Goal: Task Accomplishment & Management: Manage account settings

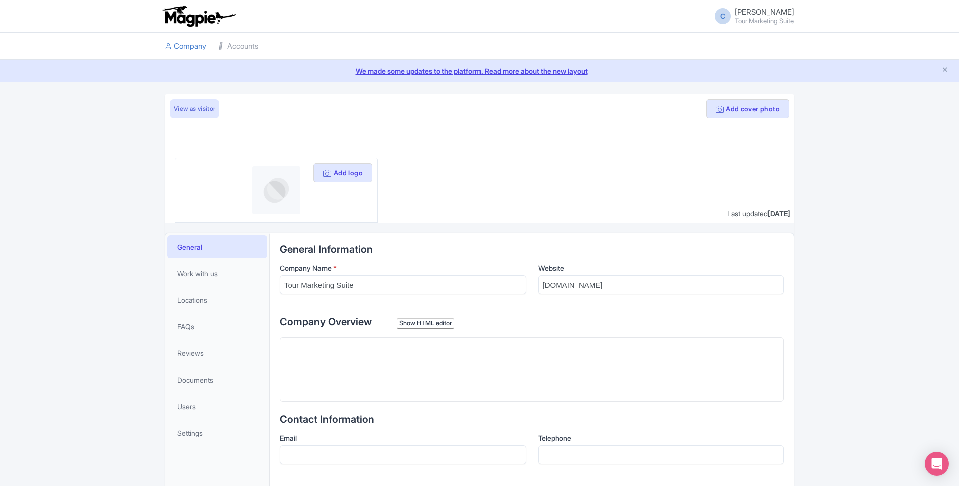
drag, startPoint x: 756, startPoint y: 12, endPoint x: 757, endPoint y: 17, distance: 5.1
click at [756, 12] on span "Camille Tour Marketing Suite" at bounding box center [765, 16] width 60 height 16
click at [757, 18] on small "Tour Marketing Suite" at bounding box center [765, 21] width 60 height 7
click at [741, 67] on link "Sign out" at bounding box center [746, 73] width 95 height 16
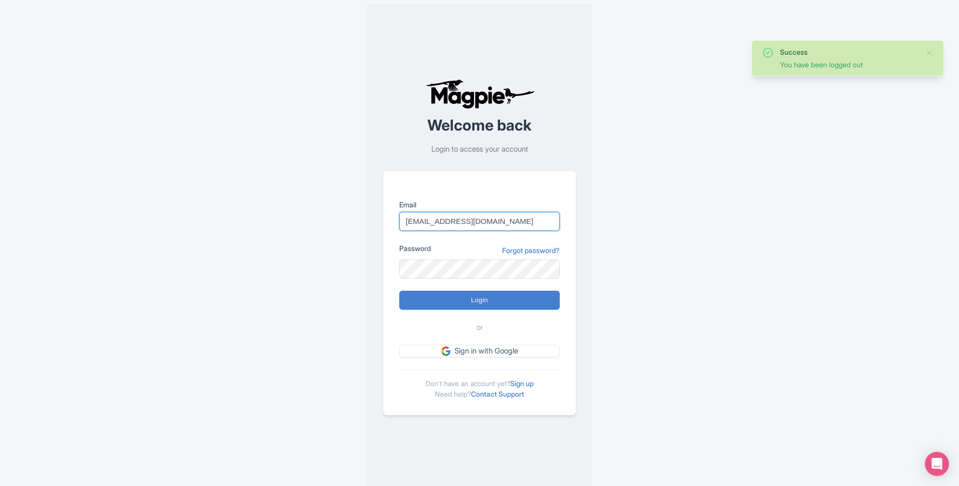
click at [449, 228] on input "ppc@tourppc.com" at bounding box center [479, 221] width 161 height 19
type input "[EMAIL_ADDRESS][DOMAIN_NAME]"
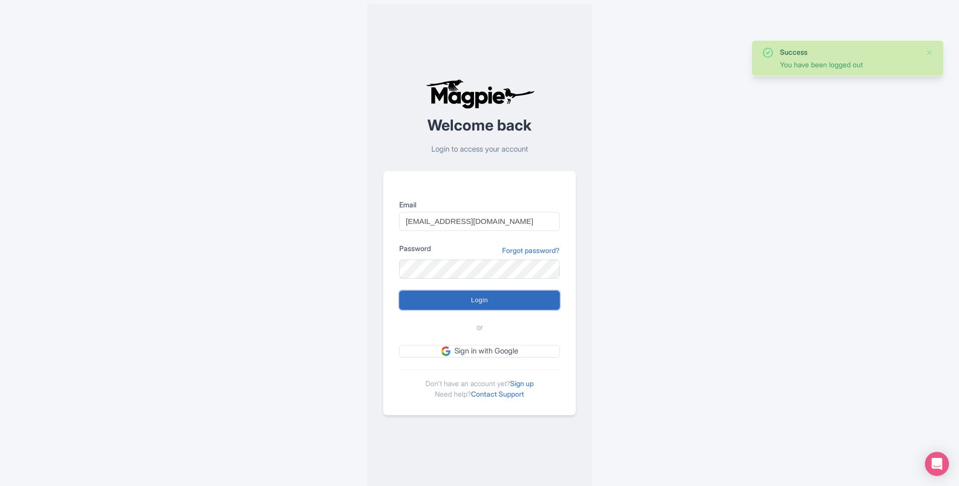
click at [456, 295] on input "Login" at bounding box center [479, 299] width 161 height 19
type input "Logging in..."
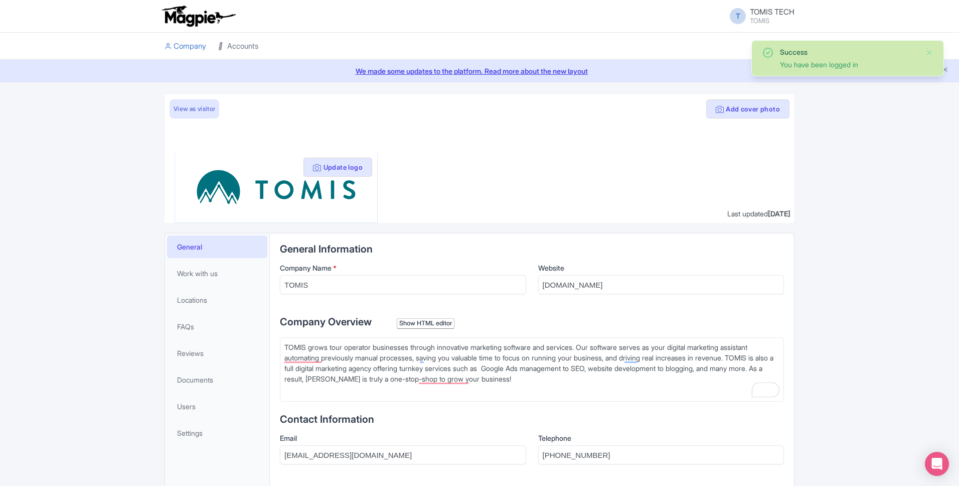
click at [251, 39] on link "Accounts" at bounding box center [238, 47] width 40 height 28
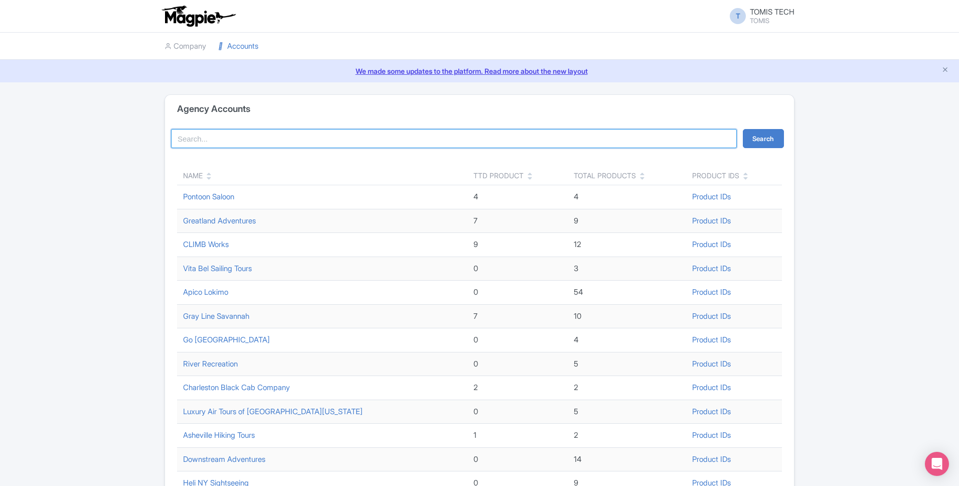
click at [291, 136] on input "search" at bounding box center [454, 138] width 566 height 19
type input "black god"
click at [743, 129] on button "Search" at bounding box center [763, 138] width 41 height 19
click at [205, 138] on input "black [DEMOGRAPHIC_DATA]" at bounding box center [454, 138] width 566 height 19
click at [205, 138] on input "black god" at bounding box center [454, 138] width 566 height 19
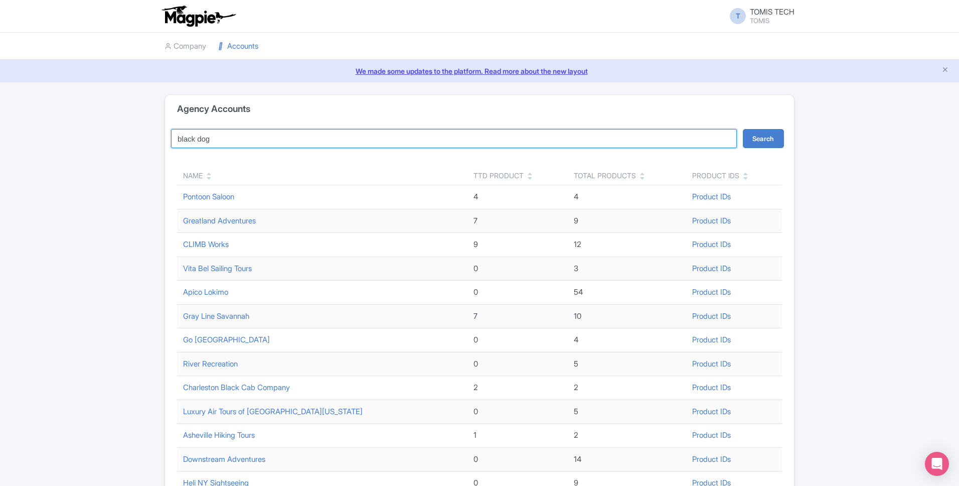
type input "black dog"
click at [743, 129] on button "Search" at bounding box center [763, 138] width 41 height 19
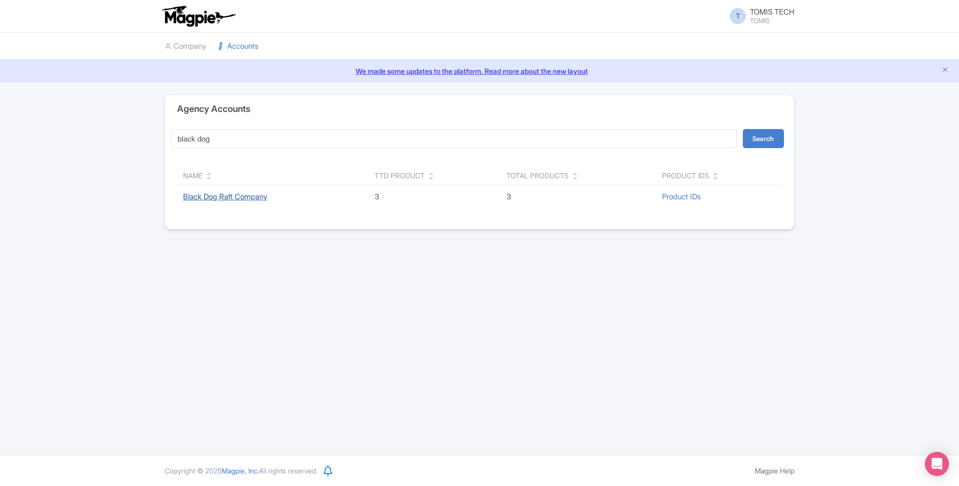
click at [254, 193] on link "Black Dog Raft Company" at bounding box center [225, 197] width 84 height 10
click at [232, 140] on input "black dog" at bounding box center [454, 138] width 566 height 19
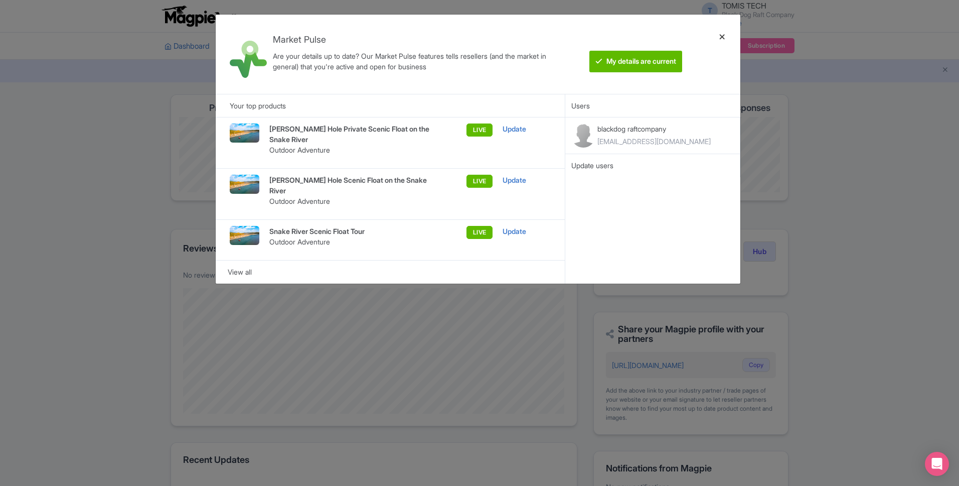
click at [723, 36] on div at bounding box center [722, 54] width 24 height 63
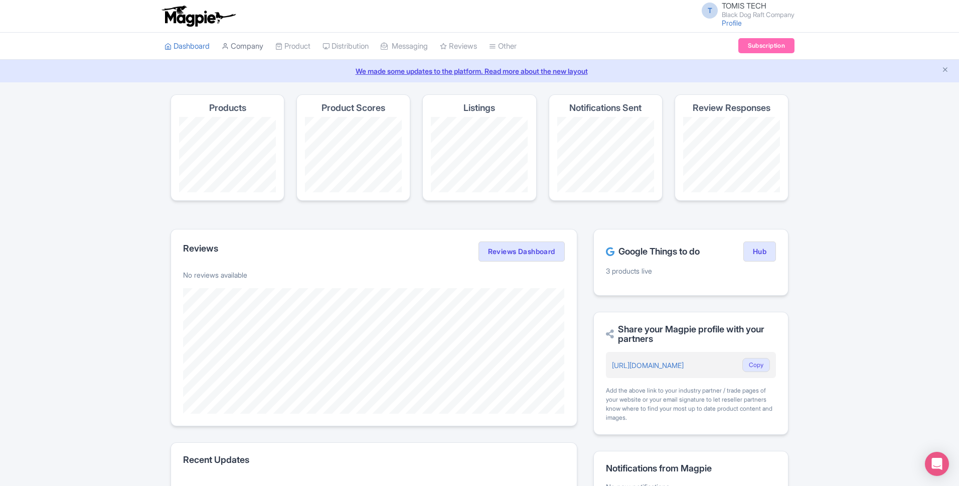
click at [249, 49] on link "Company" at bounding box center [243, 47] width 42 height 28
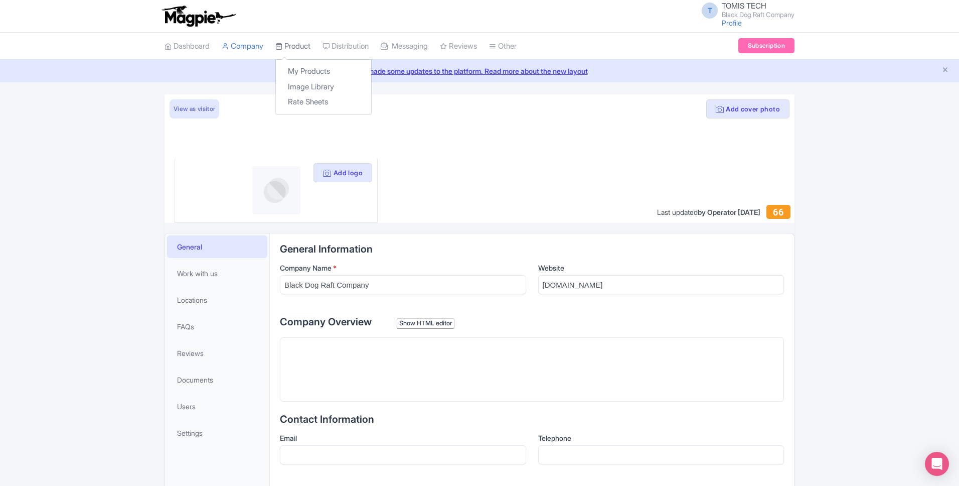
click at [282, 45] on icon at bounding box center [278, 46] width 7 height 7
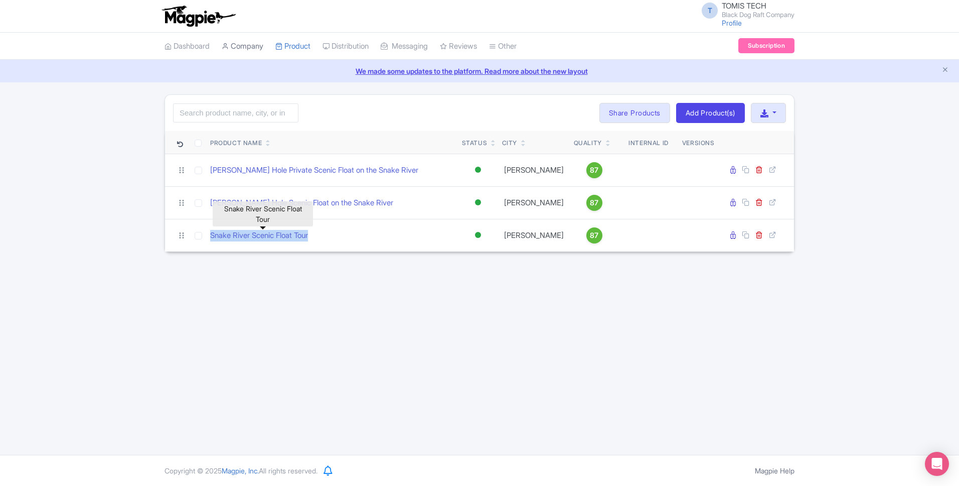
click at [225, 40] on link "Company" at bounding box center [243, 47] width 42 height 28
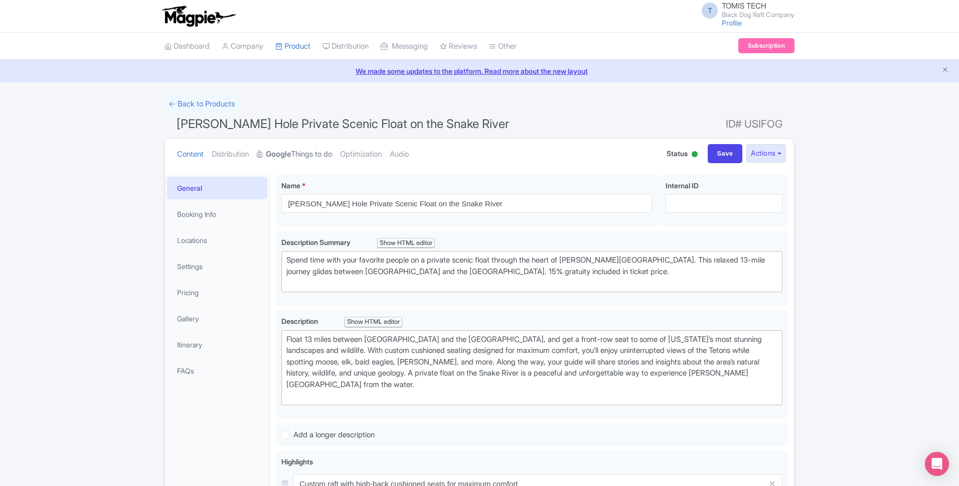
click at [318, 158] on link "Google Things to do" at bounding box center [294, 154] width 75 height 32
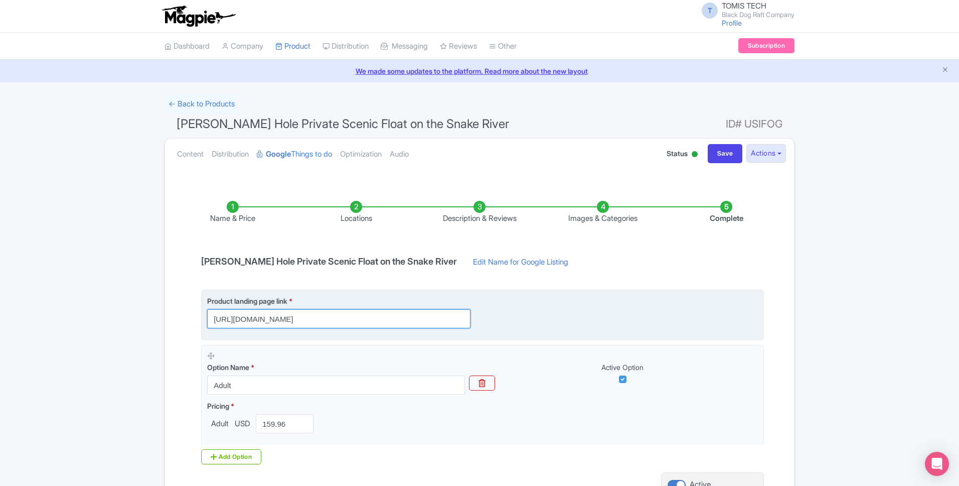
click at [334, 318] on input "https://blackdograftcompany.com/vip-private-scenic-float/" at bounding box center [338, 318] width 263 height 19
paste input "snakeriverfloattours.com/tour/scenic-float-trip"
click at [293, 317] on input "https://snakeriverfloattours.com/tour/scenic-float-trip/" at bounding box center [338, 318] width 263 height 19
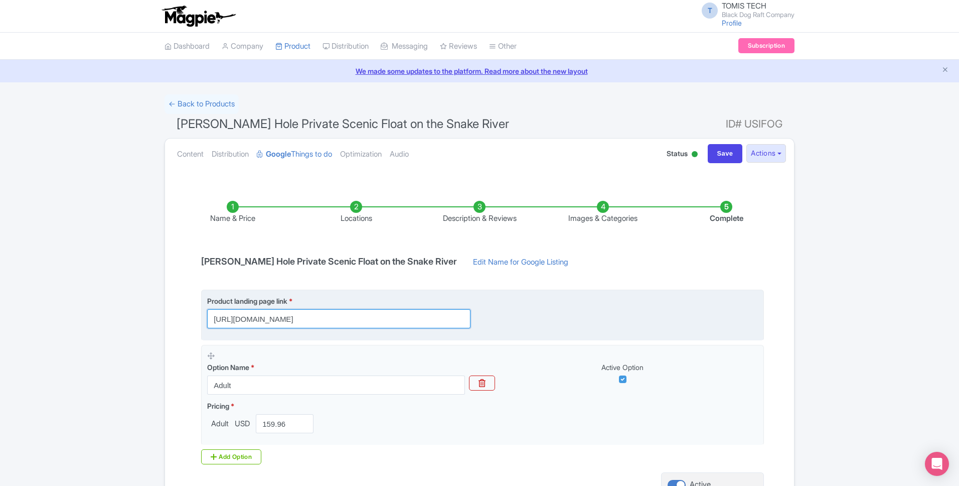
click at [293, 317] on input "https://snakeriverfloattours.com/tour/scenic-float-trip/" at bounding box center [338, 318] width 263 height 19
paste input "private-"
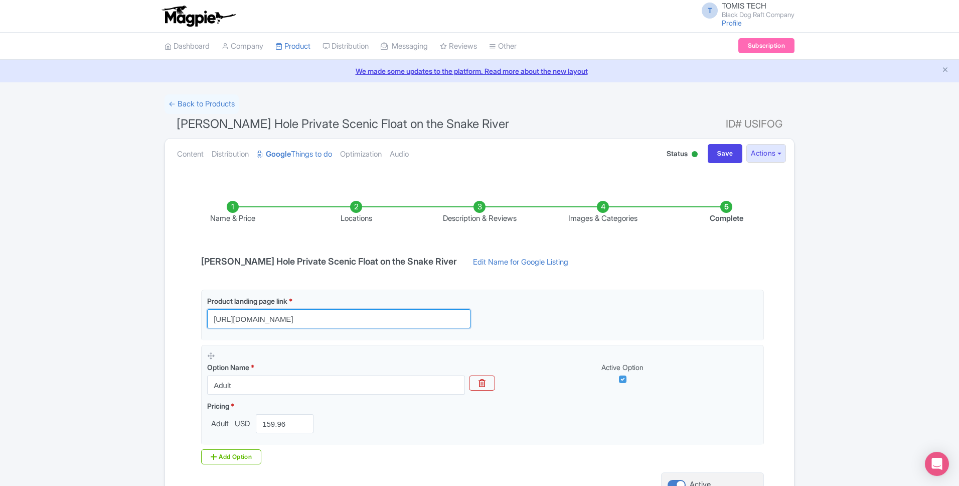
type input "https://snakeriverfloattours.com/tour/private-scenic-float-trip/"
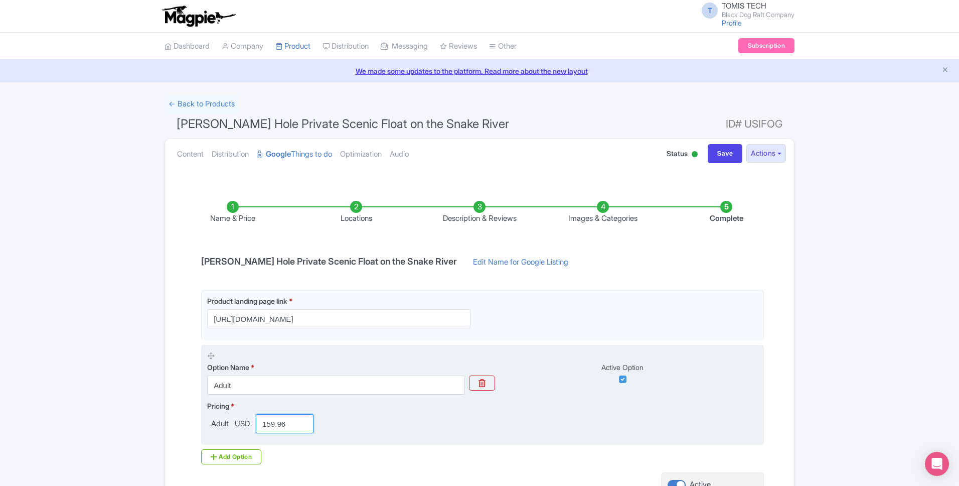
drag, startPoint x: 290, startPoint y: 426, endPoint x: 253, endPoint y: 423, distance: 37.2
click at [253, 423] on div "159.96" at bounding box center [285, 423] width 66 height 19
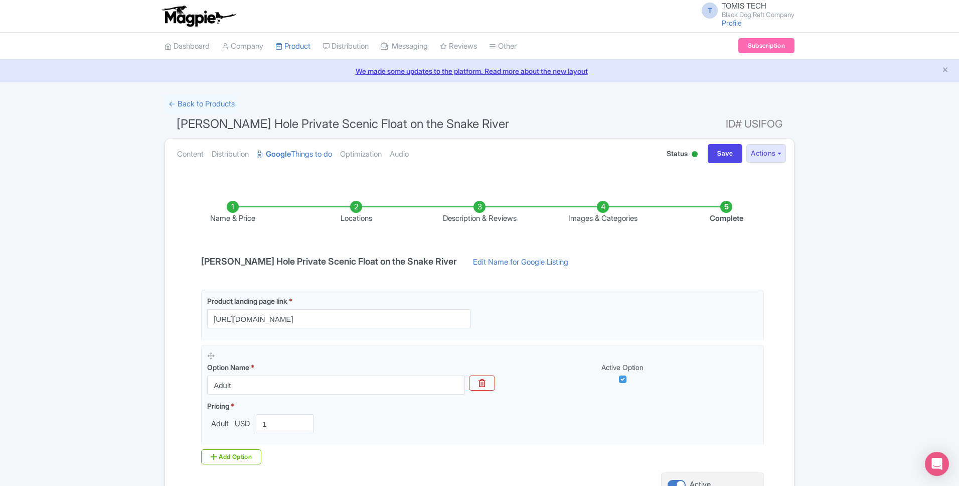
click at [299, 456] on div "Product landing page link * https://snakeriverfloattours.com/tour/private-sceni…" at bounding box center [479, 376] width 569 height 175
type input "159.96"
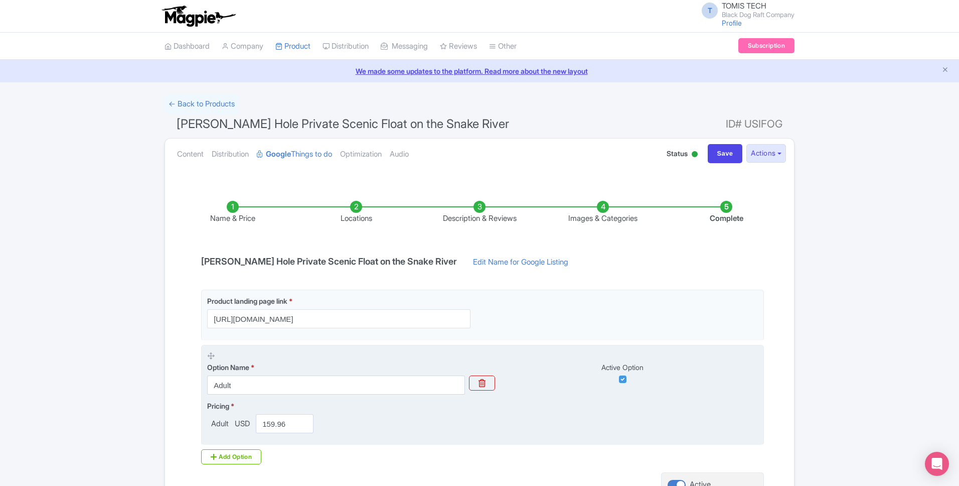
drag, startPoint x: 315, startPoint y: 452, endPoint x: 421, endPoint y: 431, distance: 108.0
click at [323, 456] on div "Product landing page link * https://snakeriverfloattours.com/tour/private-sceni…" at bounding box center [479, 376] width 569 height 175
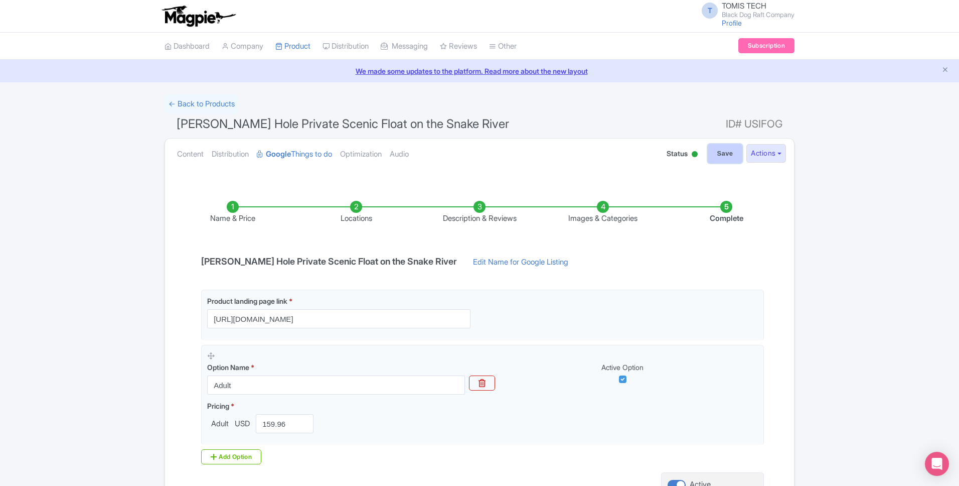
click at [725, 147] on input "Save" at bounding box center [725, 153] width 35 height 19
type input "Saving..."
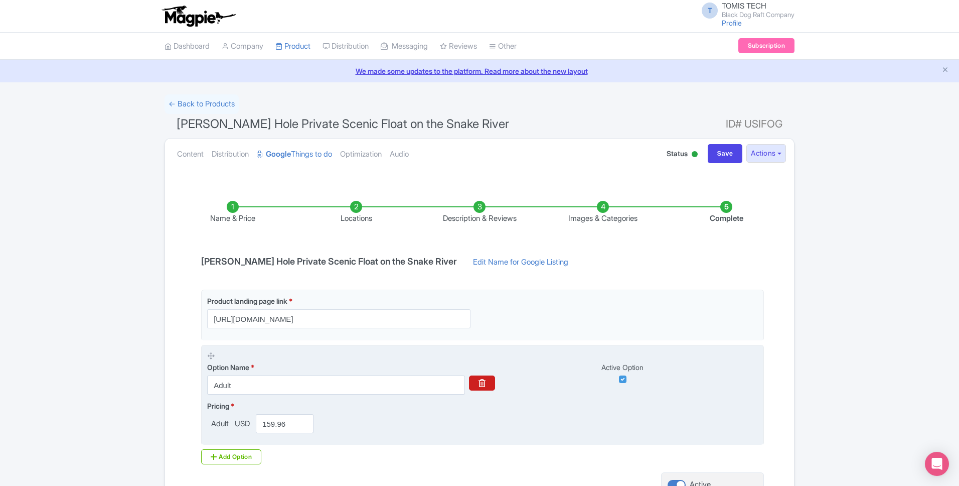
scroll to position [98, 0]
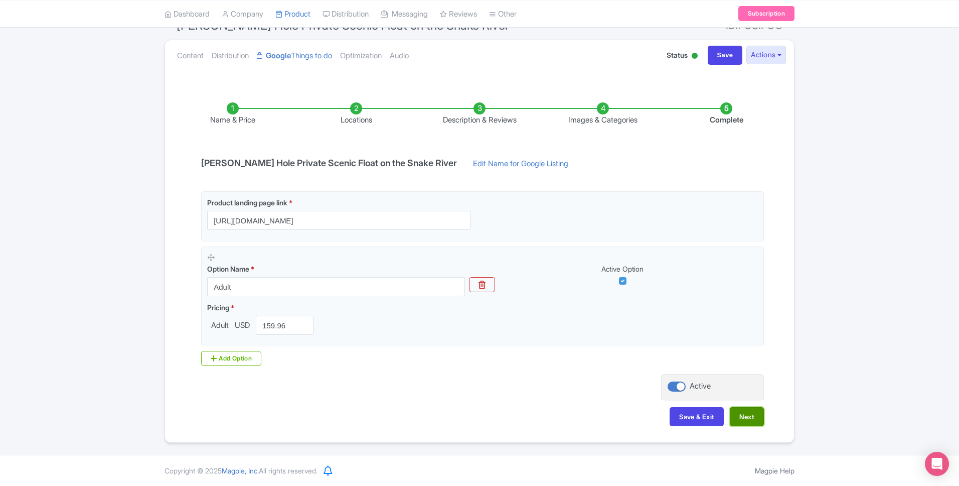
click at [743, 413] on button "Next" at bounding box center [747, 416] width 34 height 19
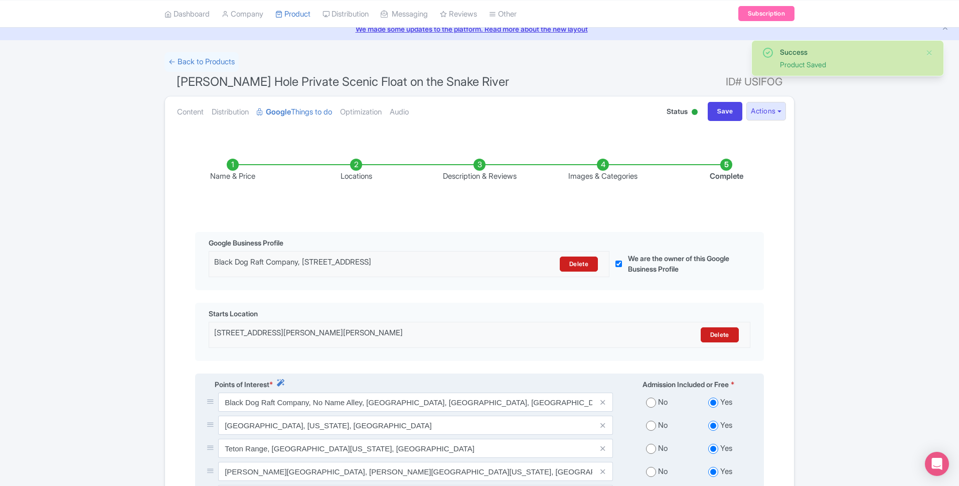
scroll to position [36, 0]
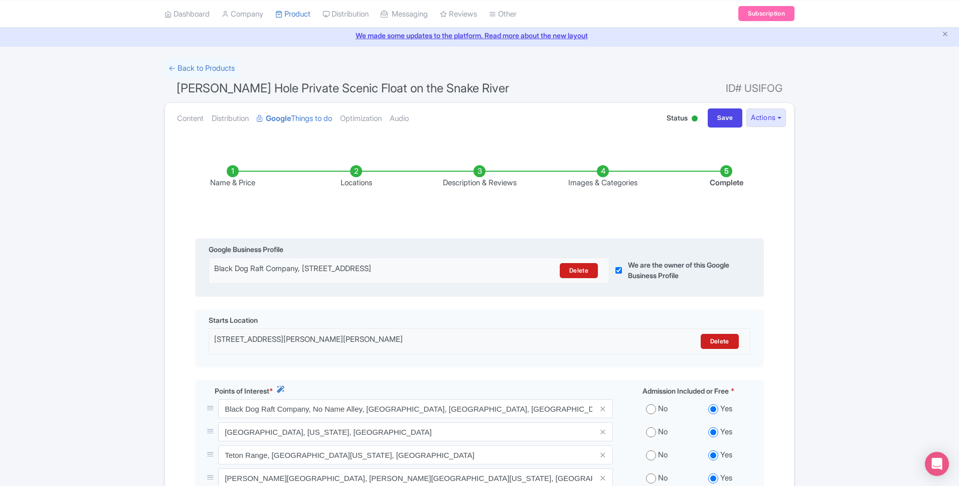
click at [392, 263] on div "Black Dog Raft Company, [STREET_ADDRESS]" at bounding box center [360, 270] width 292 height 15
drag, startPoint x: 558, startPoint y: 271, endPoint x: 551, endPoint y: 273, distance: 7.2
click at [559, 271] on div "Delete" at bounding box center [555, 270] width 97 height 15
click at [566, 271] on link "Delete" at bounding box center [579, 270] width 38 height 15
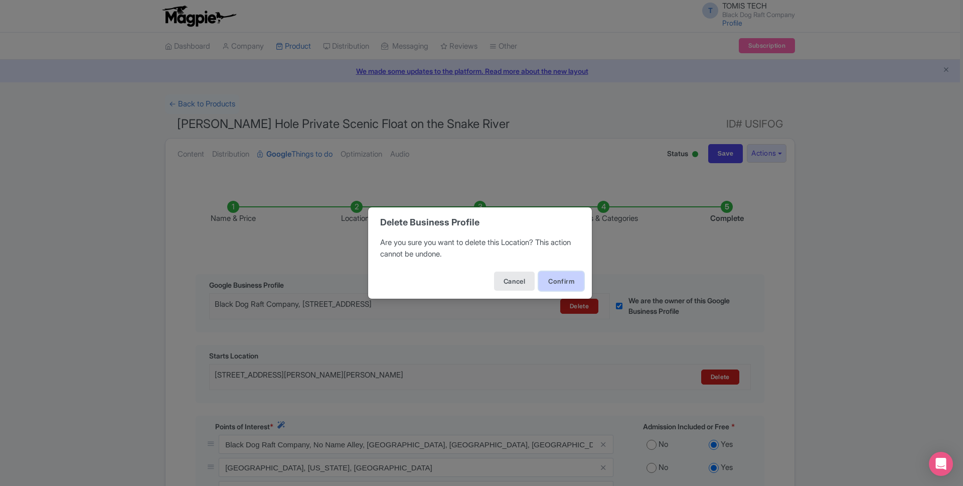
click at [557, 279] on button "Confirm" at bounding box center [561, 280] width 45 height 19
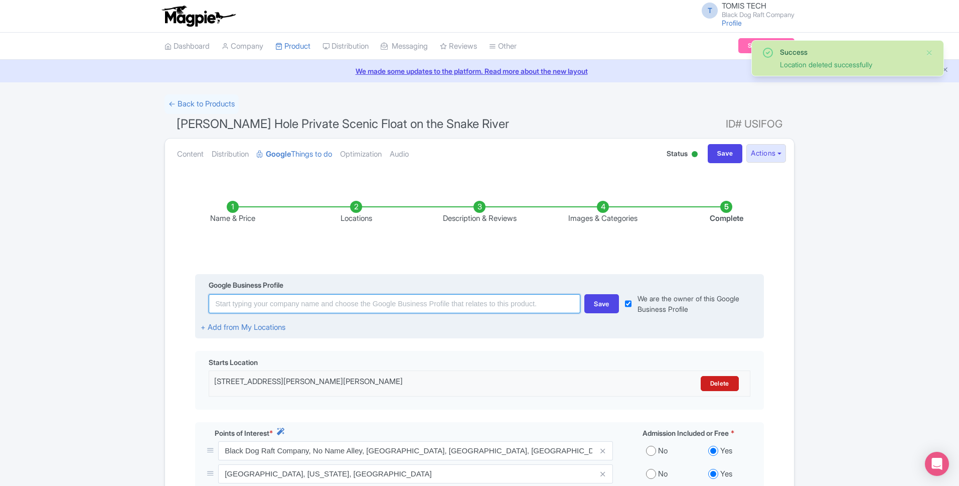
click at [523, 305] on input at bounding box center [395, 303] width 372 height 19
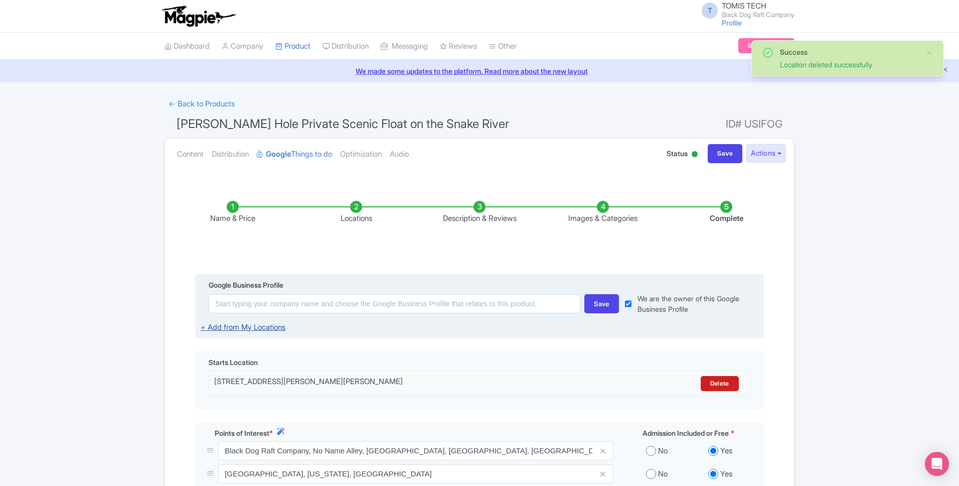
click at [255, 326] on link "+ Add from My Locations" at bounding box center [243, 327] width 85 height 10
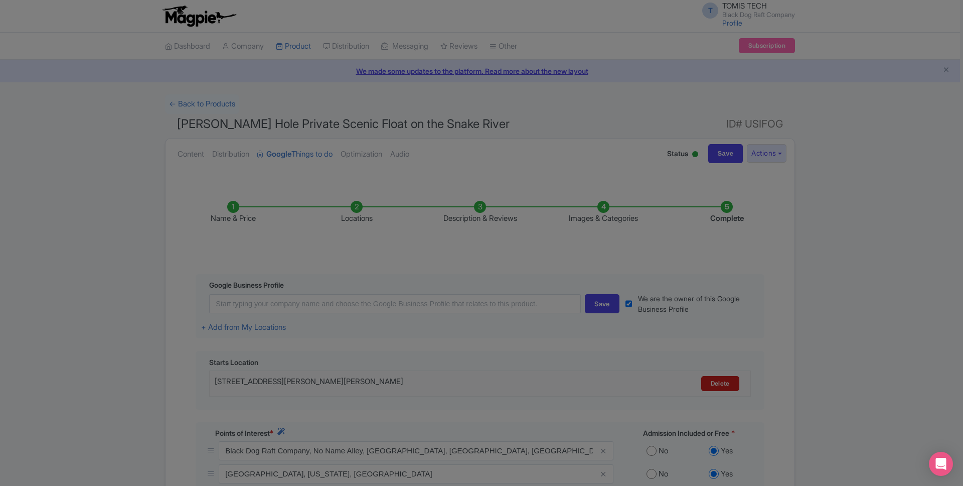
drag, startPoint x: 341, startPoint y: 306, endPoint x: 428, endPoint y: 307, distance: 86.8
click at [341, 306] on div at bounding box center [481, 243] width 963 height 486
drag, startPoint x: 550, startPoint y: 304, endPoint x: 599, endPoint y: 295, distance: 49.5
click at [551, 304] on div at bounding box center [481, 243] width 963 height 486
drag, startPoint x: 562, startPoint y: 269, endPoint x: 287, endPoint y: 97, distance: 324.3
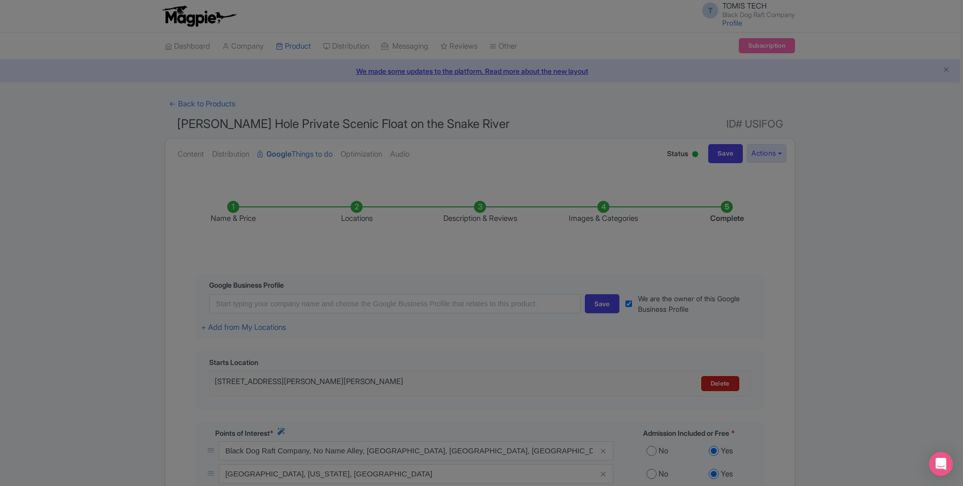
click at [545, 260] on div at bounding box center [481, 243] width 963 height 486
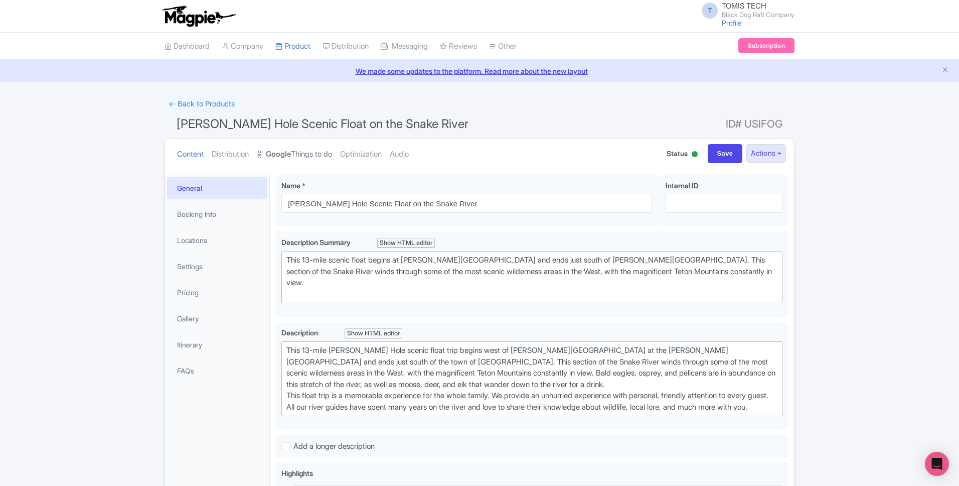
click at [316, 154] on link "Google Things to do" at bounding box center [294, 154] width 75 height 32
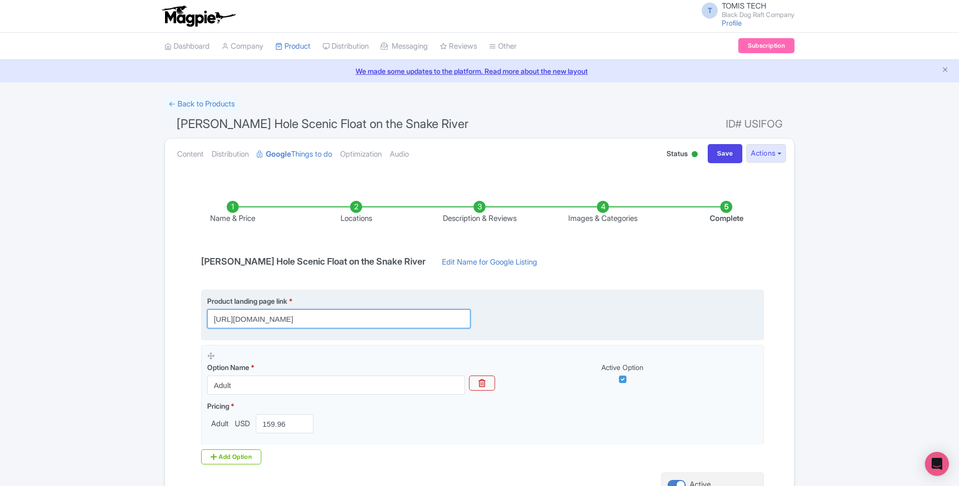
click at [358, 319] on input "https://blackdograftcompany.com/snake-river-rafting/scenic-float-trip/" at bounding box center [338, 318] width 263 height 19
click at [407, 318] on input "https://blackdograftcompany.com/snake-river-rafting/scenic-float-trip/" at bounding box center [338, 318] width 263 height 19
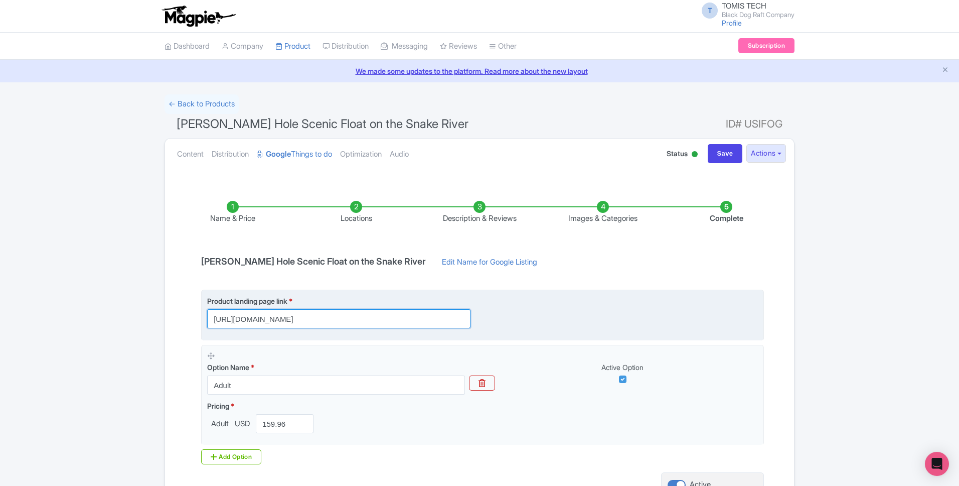
click at [407, 318] on input "https://blackdograftcompany.com/snake-river-rafting/scenic-float-trip/" at bounding box center [338, 318] width 263 height 19
paste input "snakeriverfloattours.com/tour"
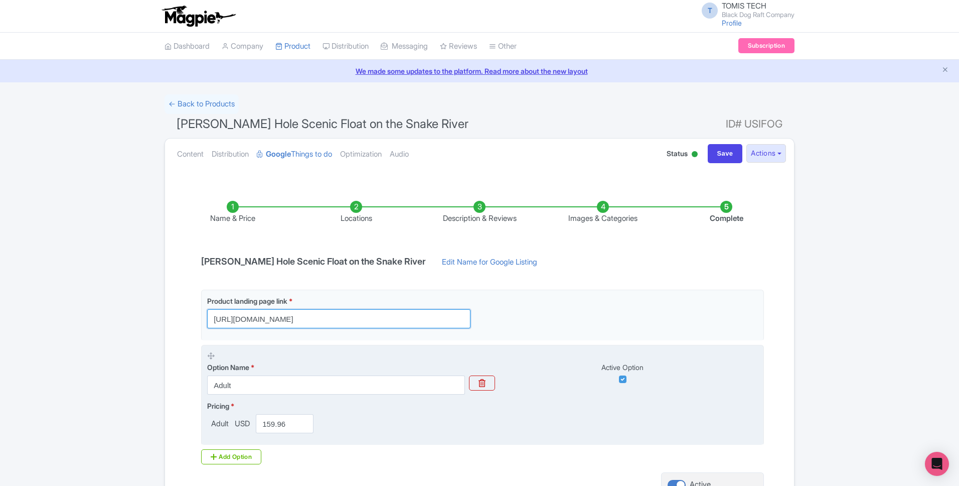
scroll to position [98, 0]
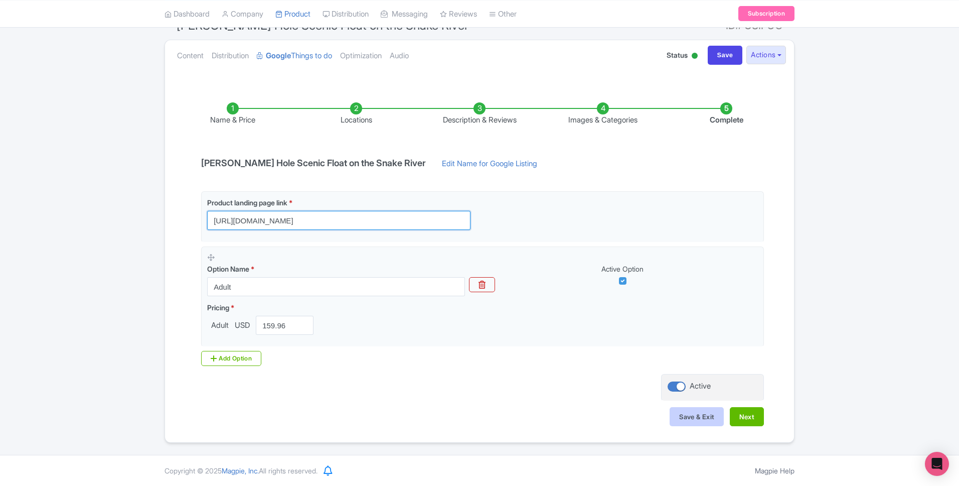
type input "https://snakeriverfloattours.com/tour/scenic-float-trip/"
click at [715, 415] on button "Save & Exit" at bounding box center [697, 416] width 54 height 19
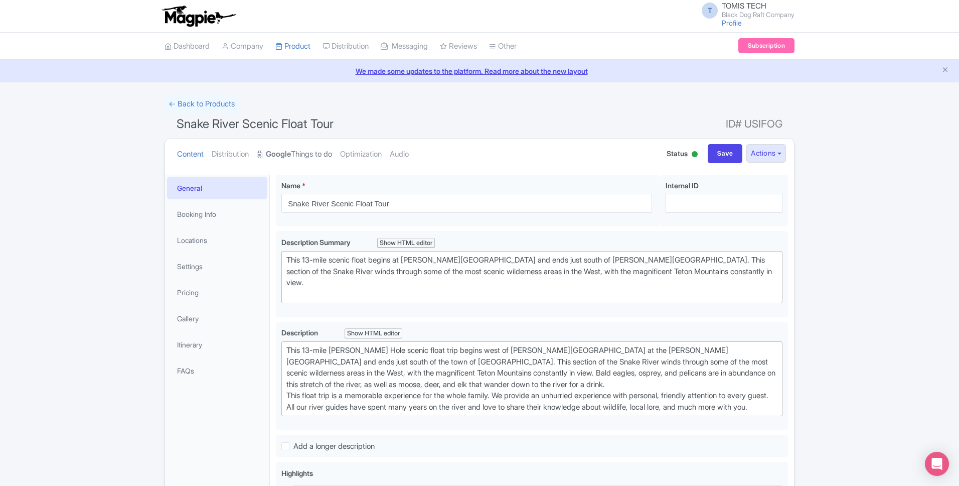
click at [307, 151] on link "Google Things to do" at bounding box center [294, 154] width 75 height 32
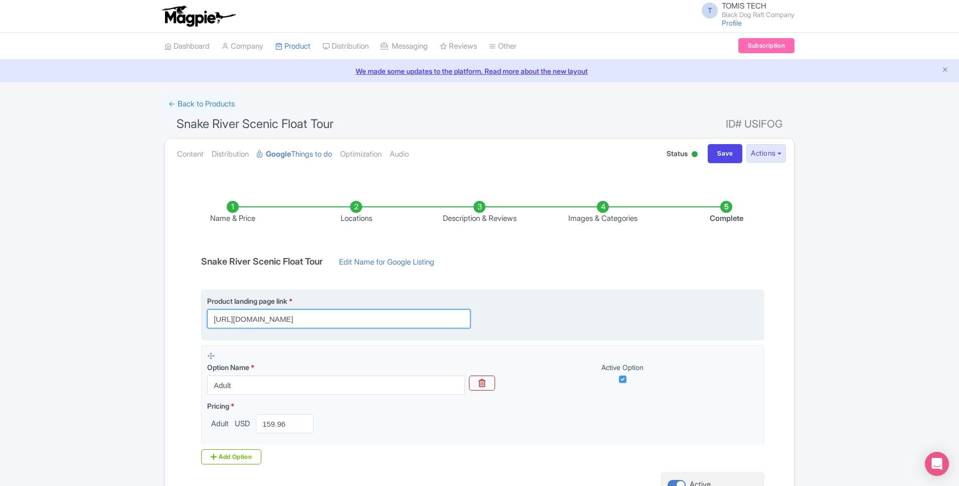
click at [368, 316] on input "https://blackdograftcompany.com/snake-river-rafting/scenic-float-trip/" at bounding box center [338, 318] width 263 height 19
paste input "snakeriverfloattours.com/tour"
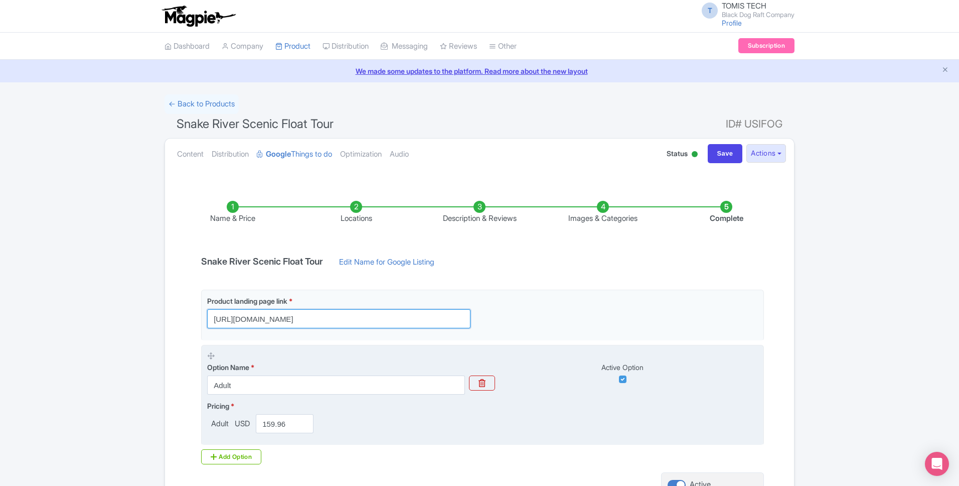
scroll to position [98, 0]
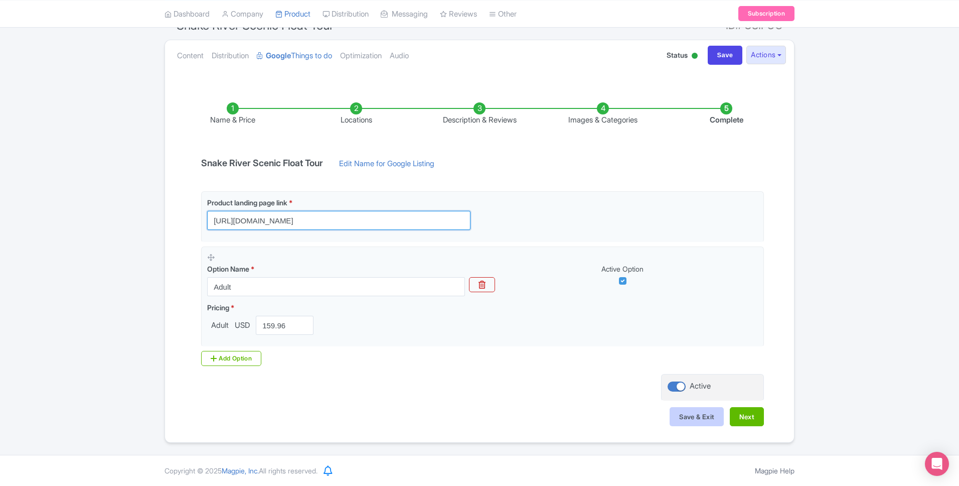
type input "https://snakeriverfloattours.com/tour/scenic-float-trip/"
click at [673, 414] on button "Save & Exit" at bounding box center [697, 416] width 54 height 19
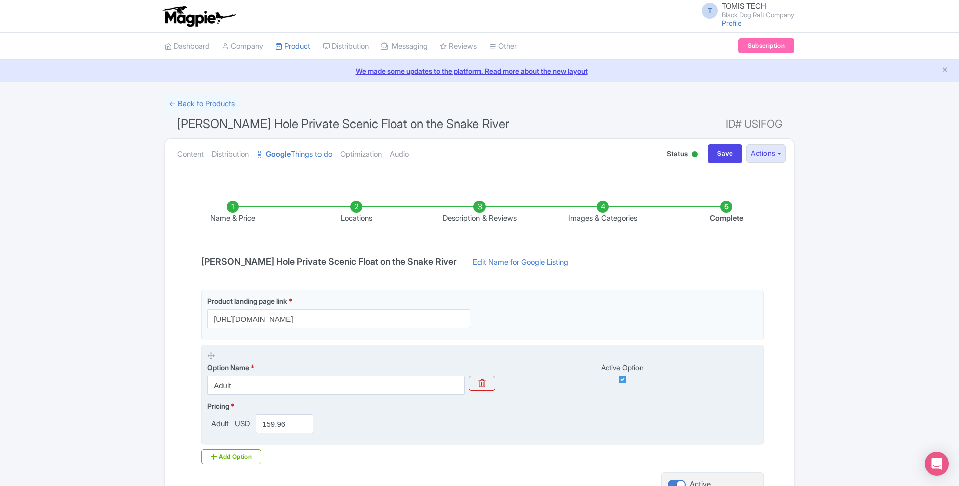
scroll to position [98, 0]
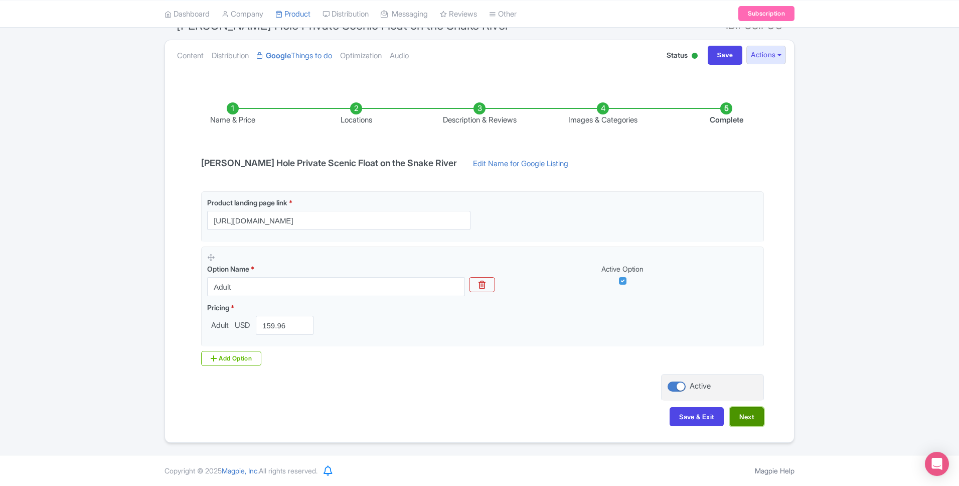
click at [734, 413] on button "Next" at bounding box center [747, 416] width 34 height 19
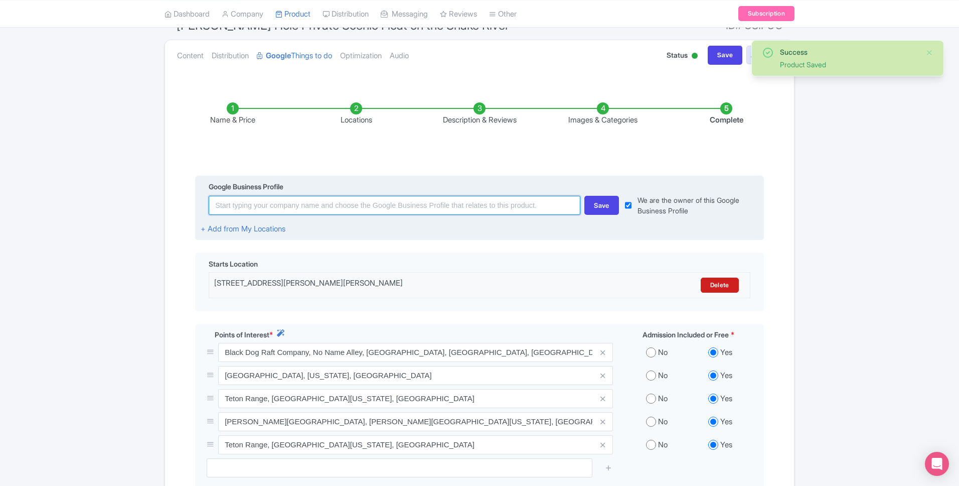
click at [528, 207] on input at bounding box center [395, 205] width 372 height 19
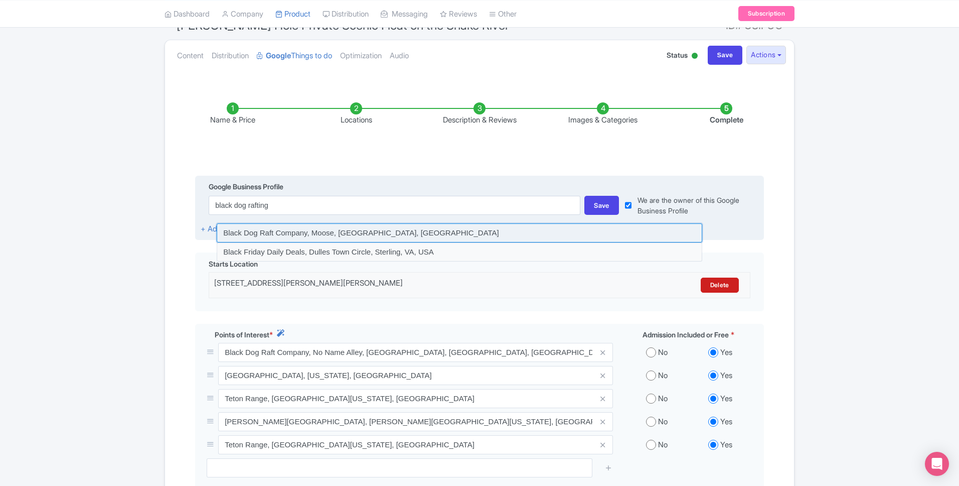
click at [512, 231] on input at bounding box center [460, 232] width 486 height 19
type input "Black Dog Raft Company, Moose, [GEOGRAPHIC_DATA], [GEOGRAPHIC_DATA]"
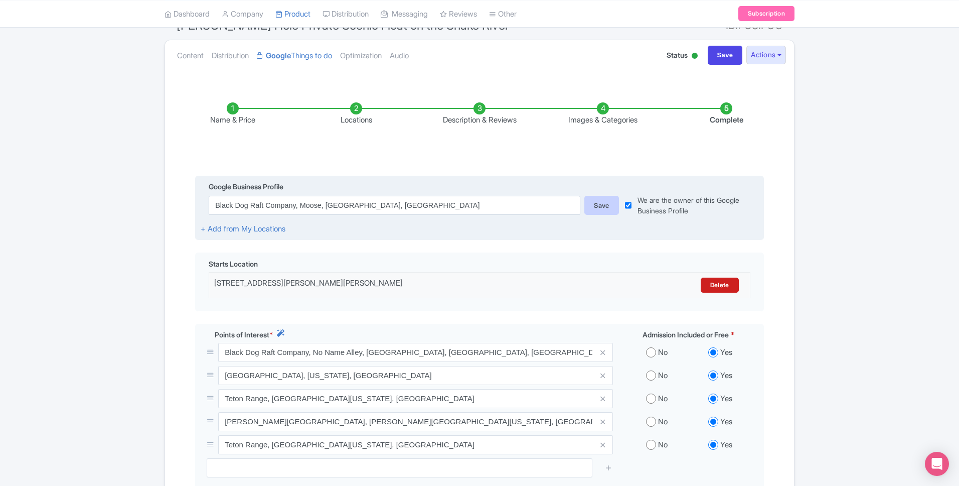
click at [591, 208] on div "Save" at bounding box center [601, 205] width 35 height 19
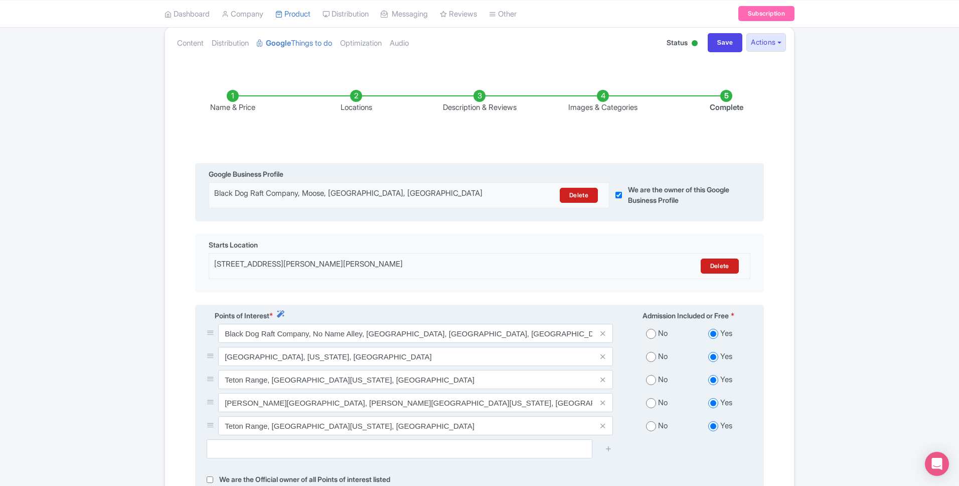
scroll to position [254, 0]
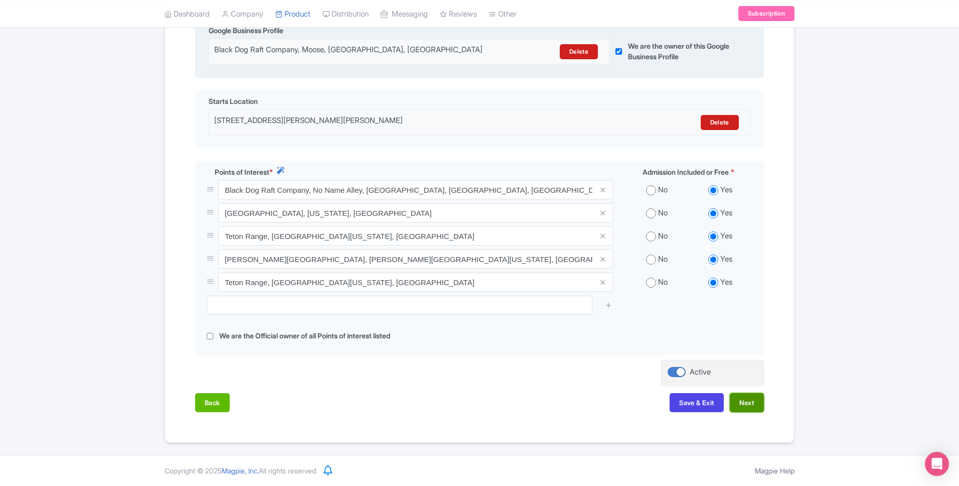
click at [734, 402] on button "Next" at bounding box center [747, 402] width 34 height 19
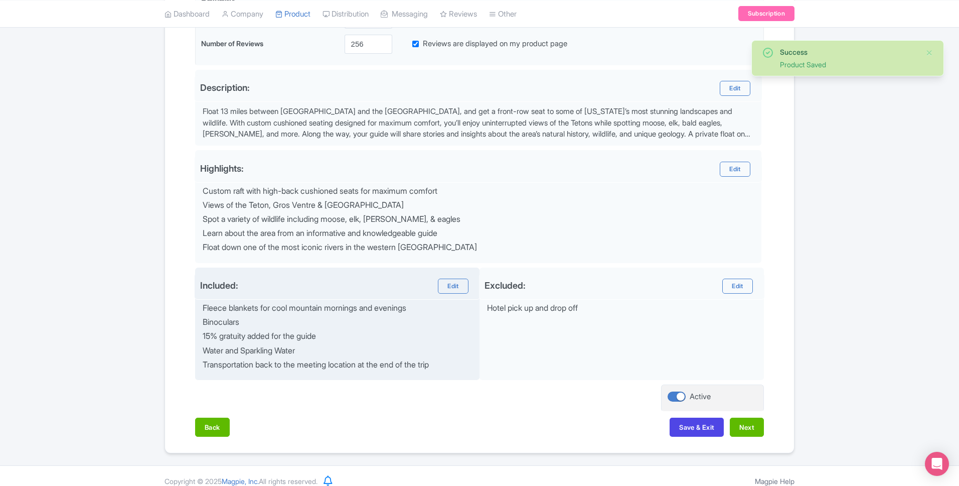
scroll to position [297, 0]
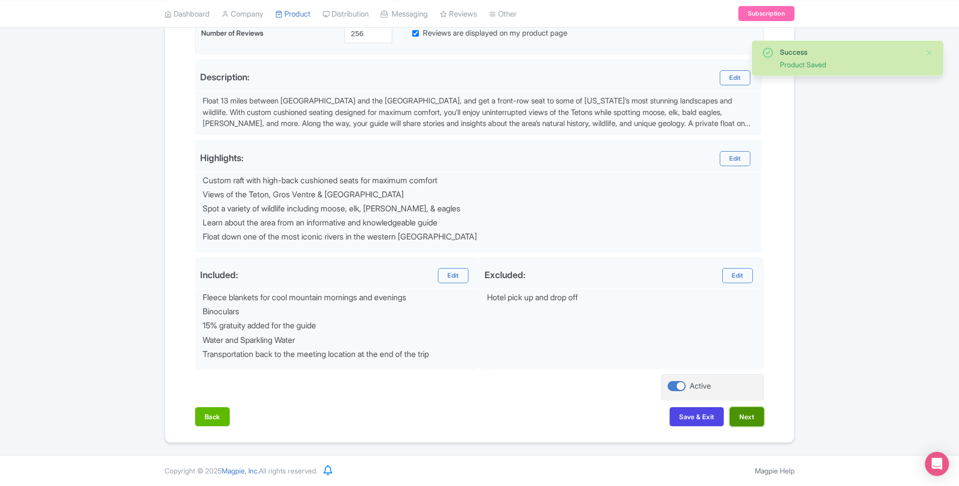
click at [746, 415] on button "Next" at bounding box center [747, 416] width 34 height 19
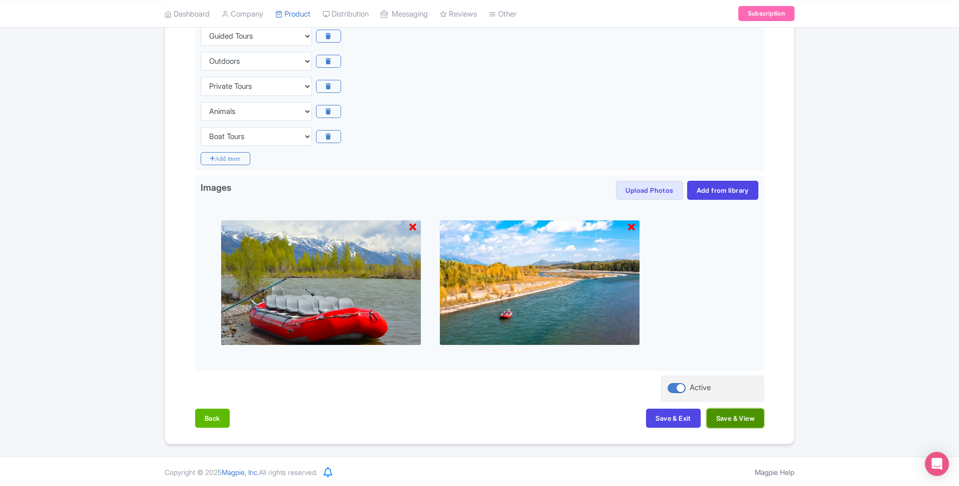
click at [739, 419] on button "Save & View" at bounding box center [735, 417] width 57 height 19
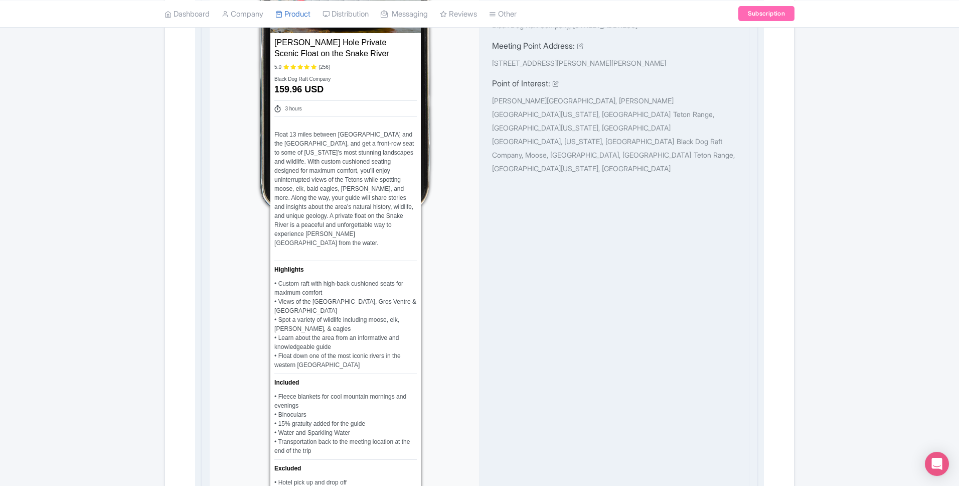
scroll to position [0, 0]
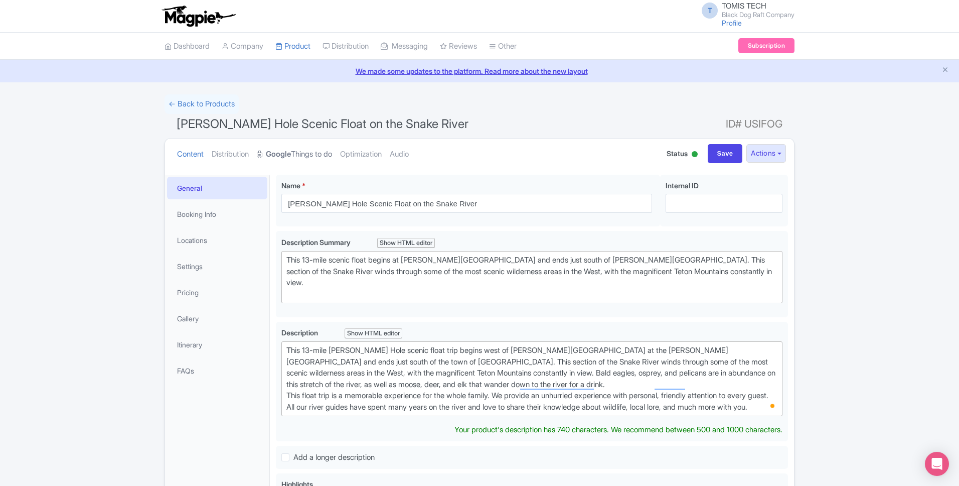
click at [277, 155] on strong "Google" at bounding box center [278, 154] width 25 height 12
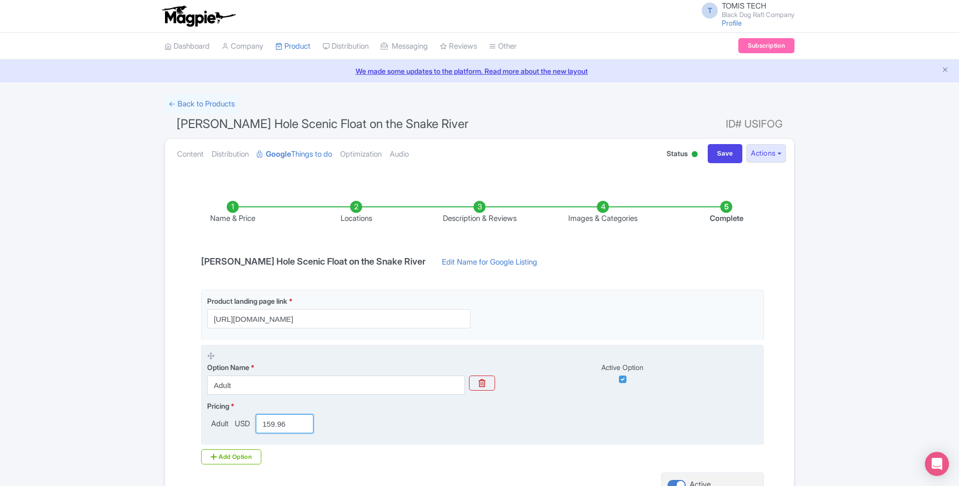
click at [270, 424] on input "159.96" at bounding box center [285, 423] width 58 height 19
paste input "49.50"
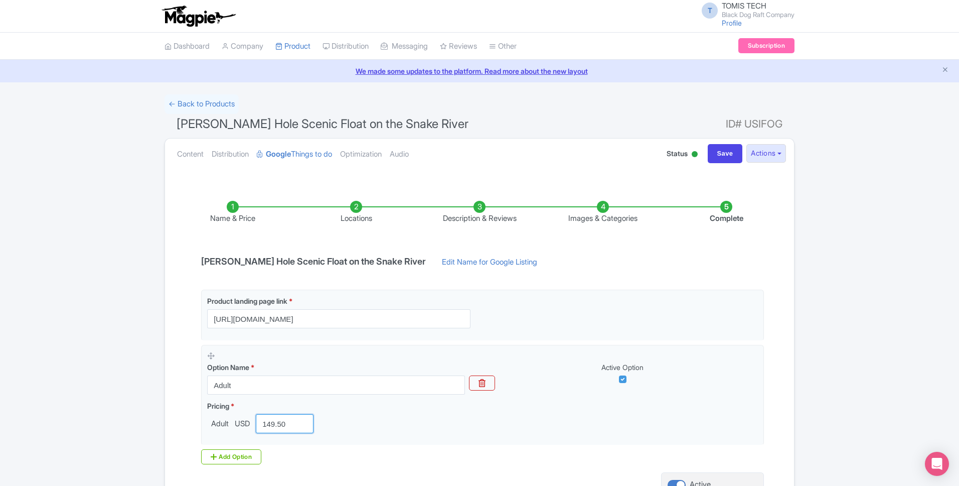
scroll to position [98, 0]
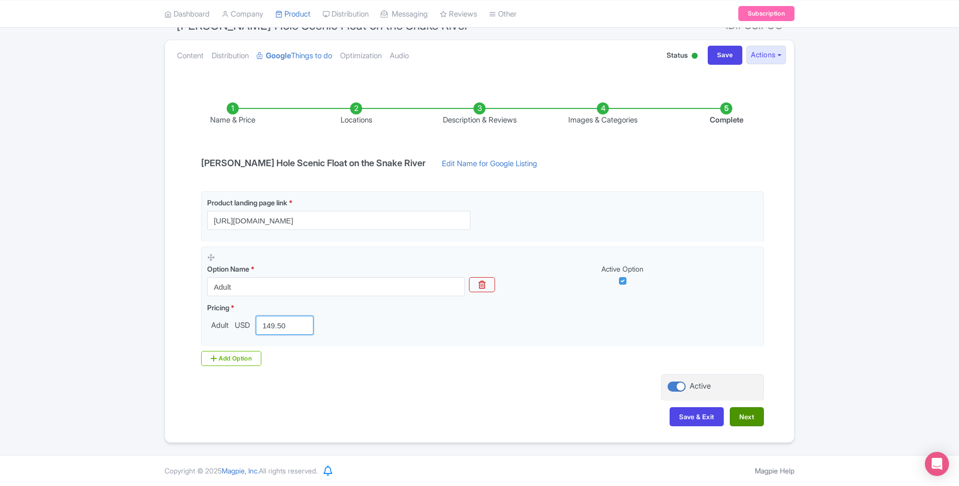
type input "149.50"
click at [756, 421] on button "Next" at bounding box center [747, 416] width 34 height 19
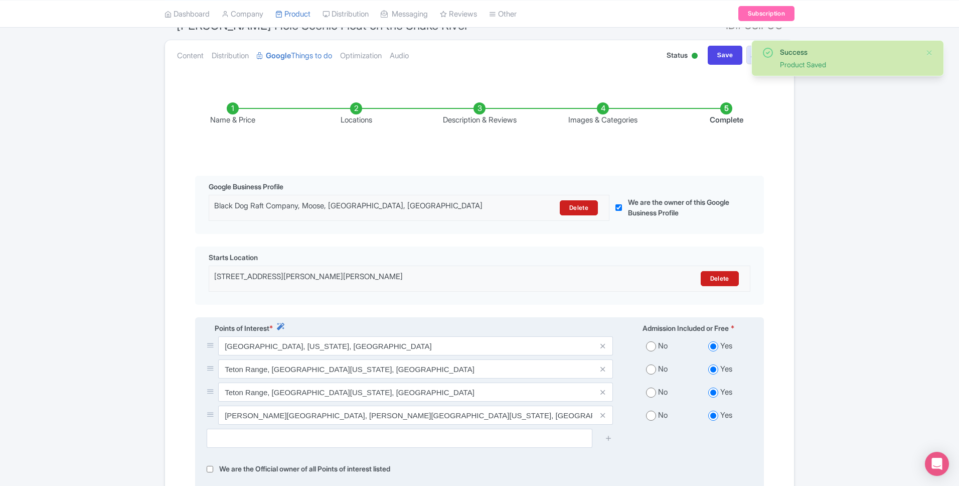
scroll to position [231, 0]
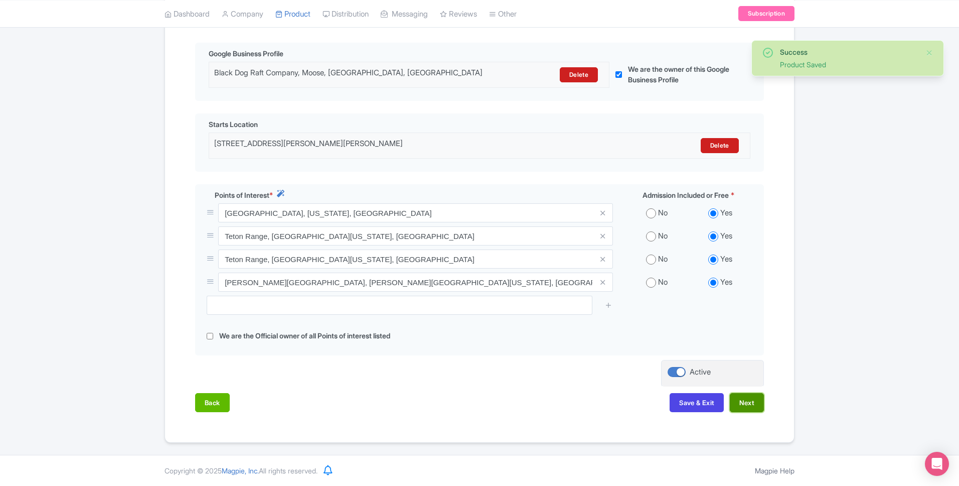
click at [748, 400] on button "Next" at bounding box center [747, 402] width 34 height 19
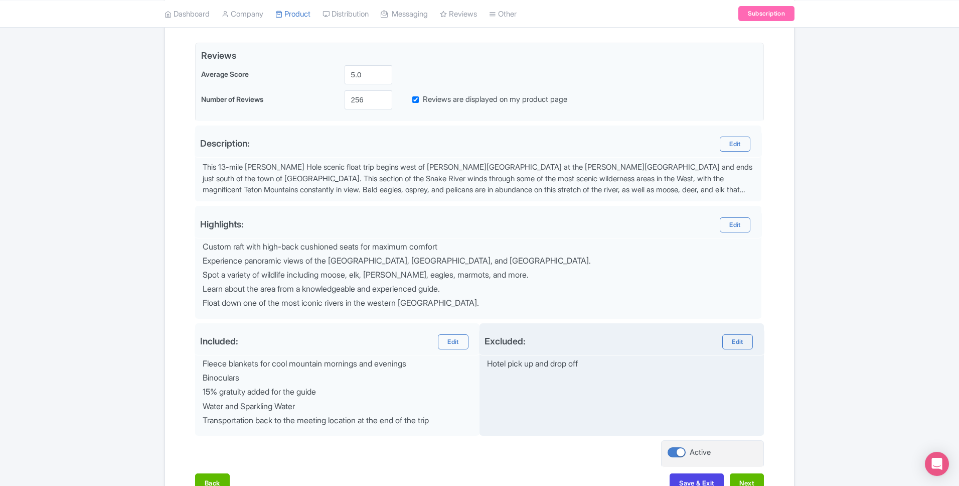
scroll to position [297, 0]
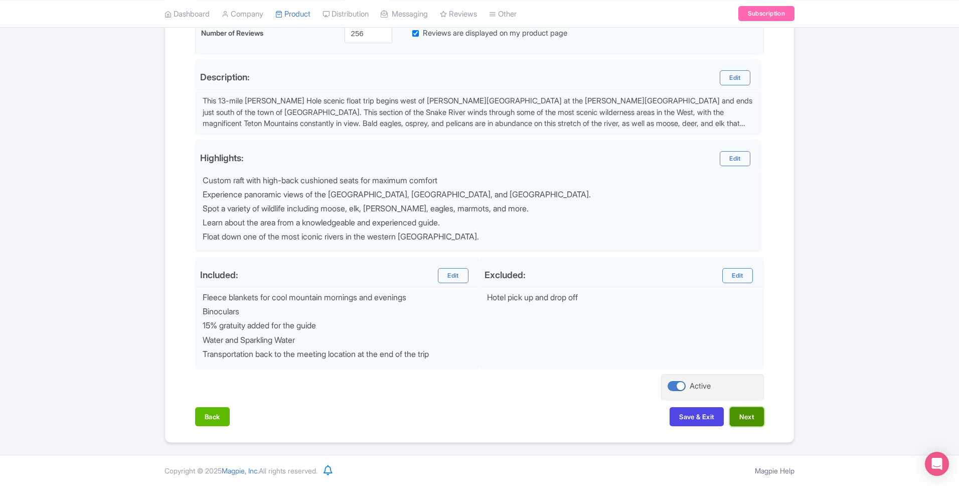
click at [741, 418] on button "Next" at bounding box center [747, 416] width 34 height 19
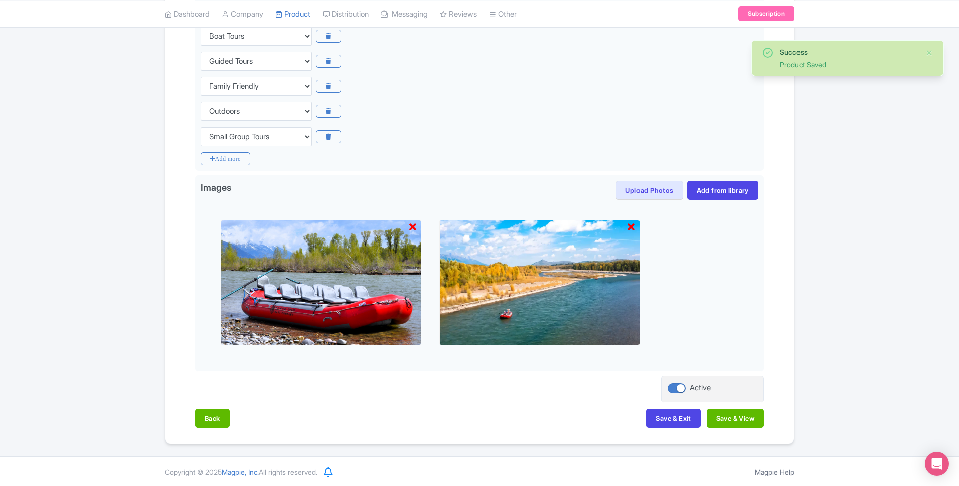
scroll to position [299, 0]
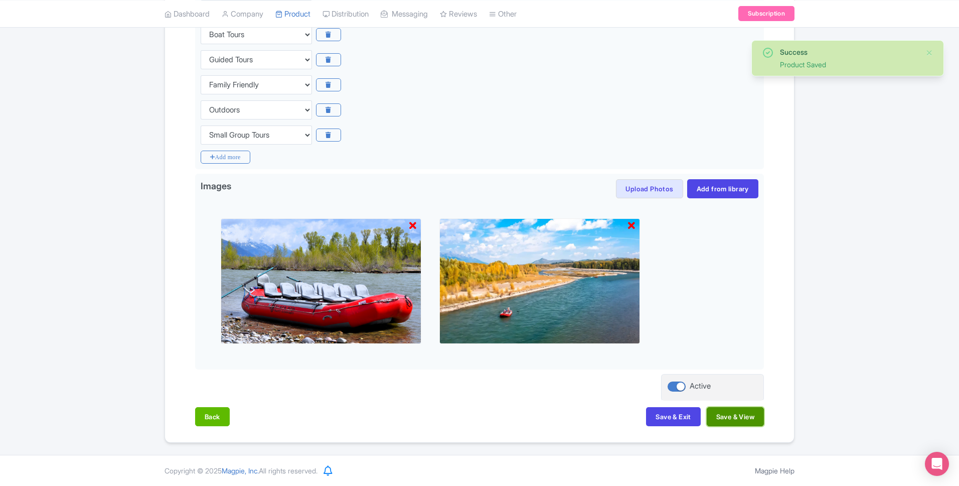
click at [748, 418] on button "Save & View" at bounding box center [735, 416] width 57 height 19
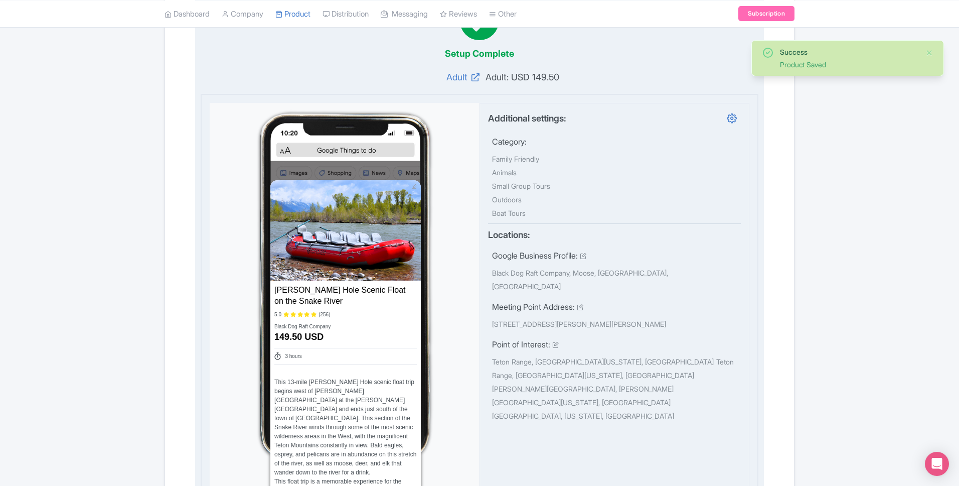
scroll to position [526, 0]
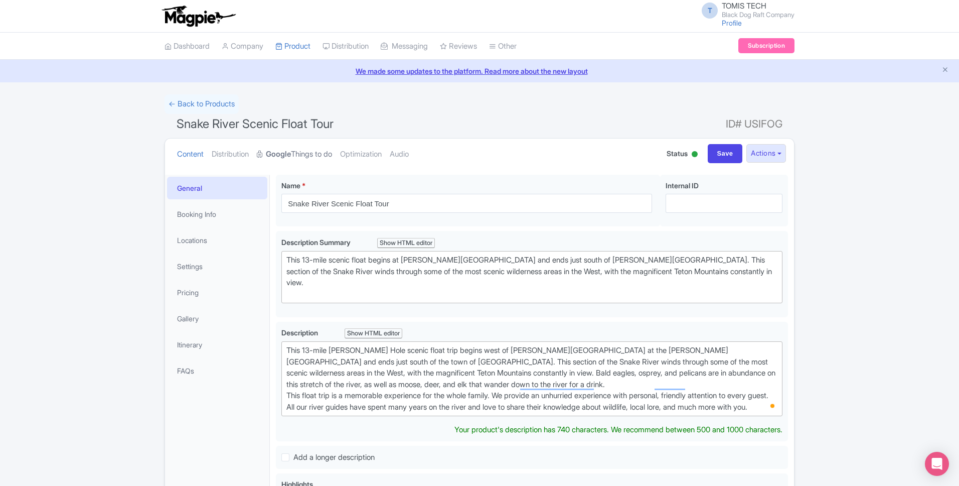
click at [308, 153] on link "Google Things to do" at bounding box center [294, 154] width 75 height 32
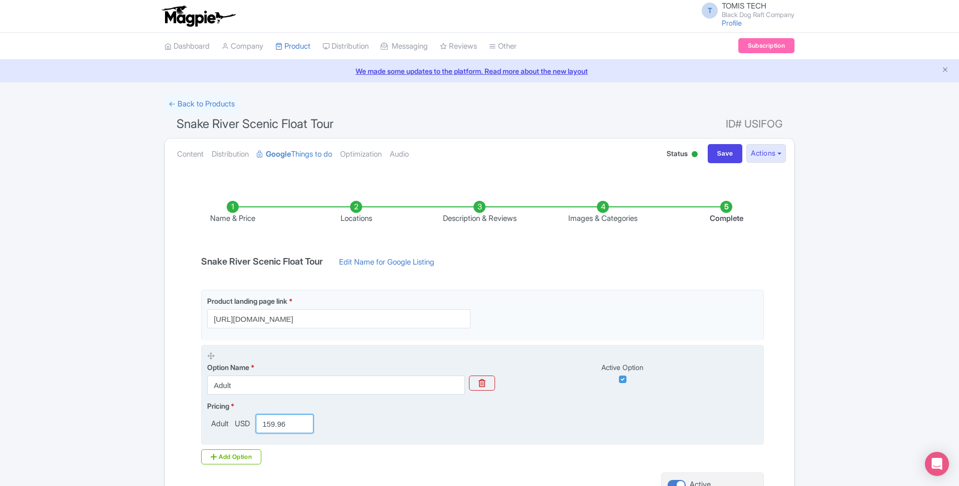
click at [279, 425] on input "159.96" at bounding box center [285, 423] width 58 height 19
paste input "49.50"
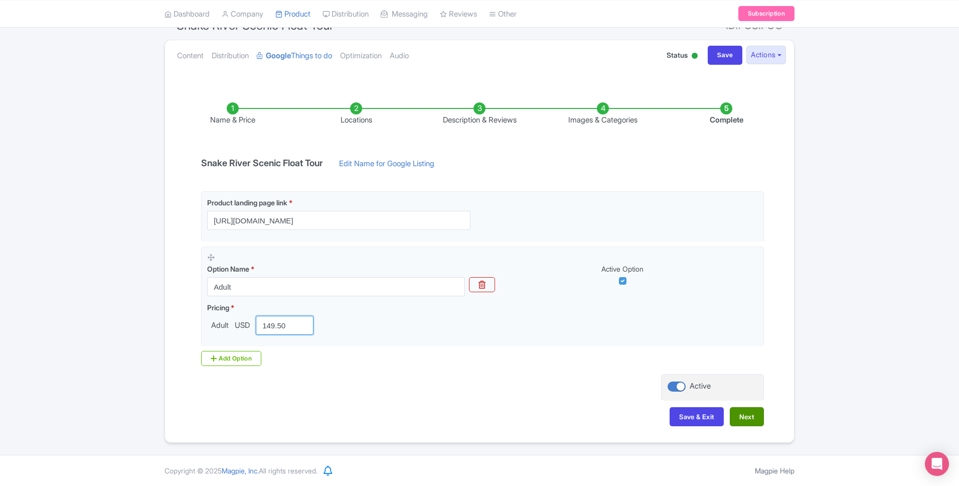
type input "149.50"
click at [745, 417] on button "Next" at bounding box center [747, 416] width 34 height 19
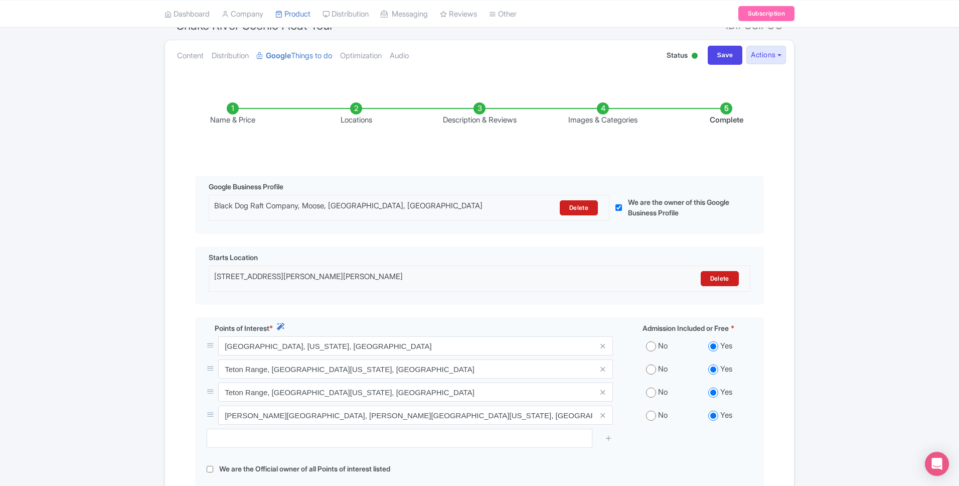
scroll to position [231, 0]
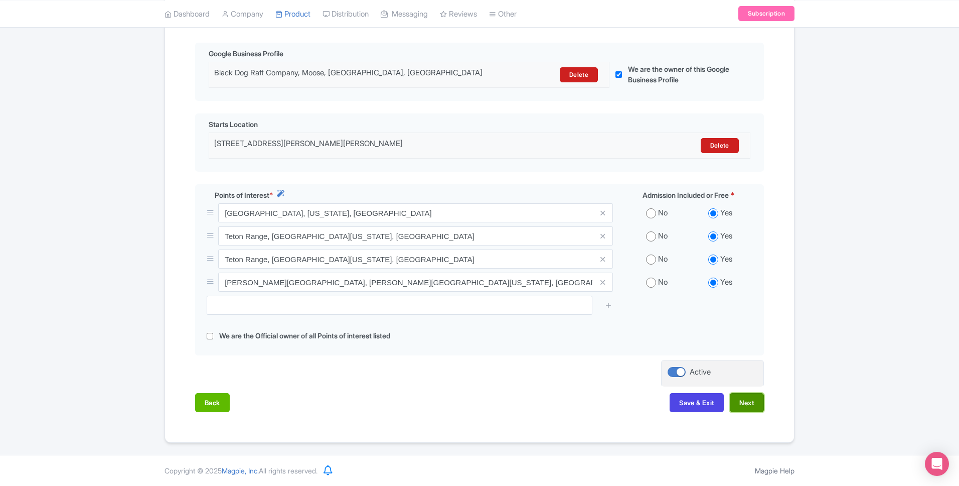
click at [753, 400] on button "Next" at bounding box center [747, 402] width 34 height 19
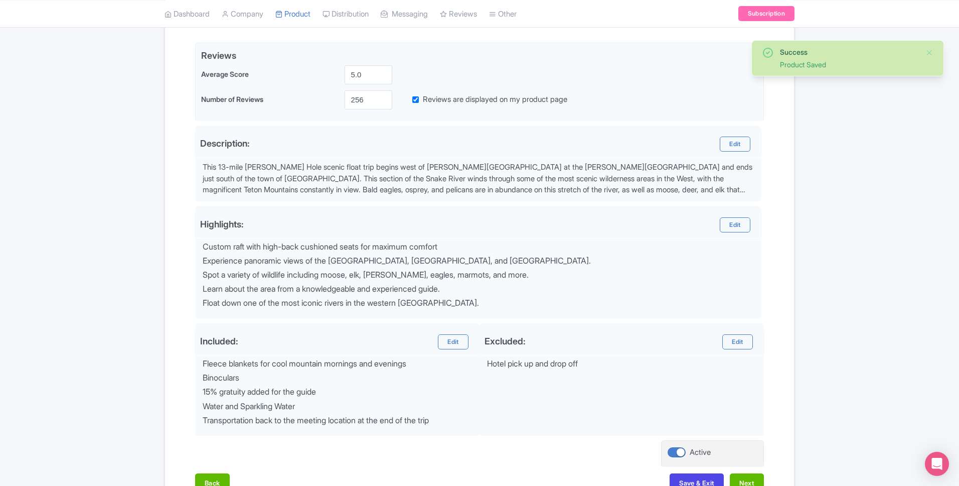
scroll to position [297, 0]
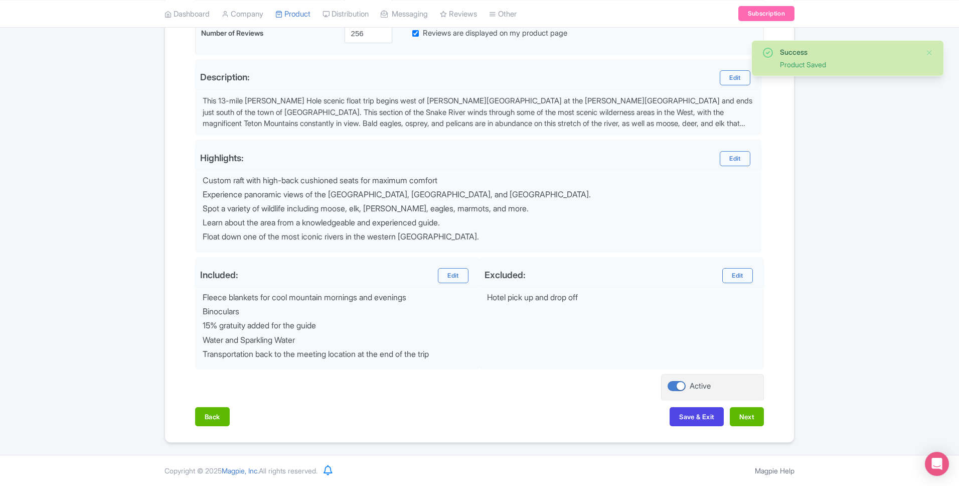
click at [749, 428] on div "Back Save & Exit Next" at bounding box center [479, 421] width 569 height 29
click at [749, 420] on button "Next" at bounding box center [747, 416] width 34 height 19
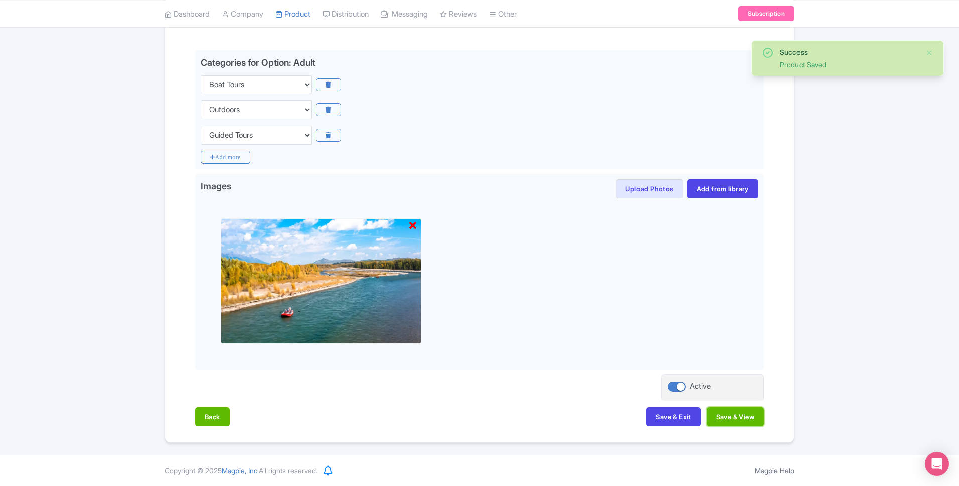
click at [749, 420] on button "Save & View" at bounding box center [735, 416] width 57 height 19
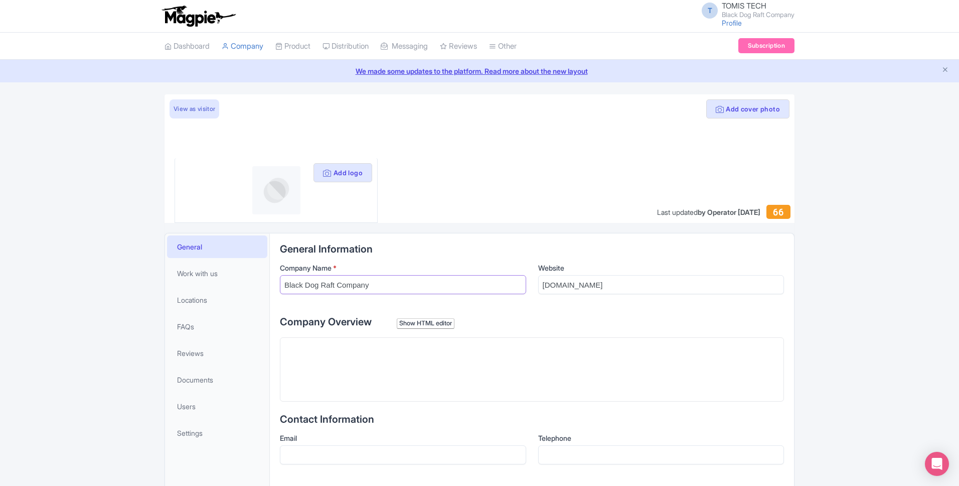
click at [358, 280] on input "Black Dog Raft Company" at bounding box center [403, 284] width 246 height 19
type input "Snake River Float Tours"
click at [578, 287] on input "[DOMAIN_NAME]" at bounding box center [661, 284] width 246 height 19
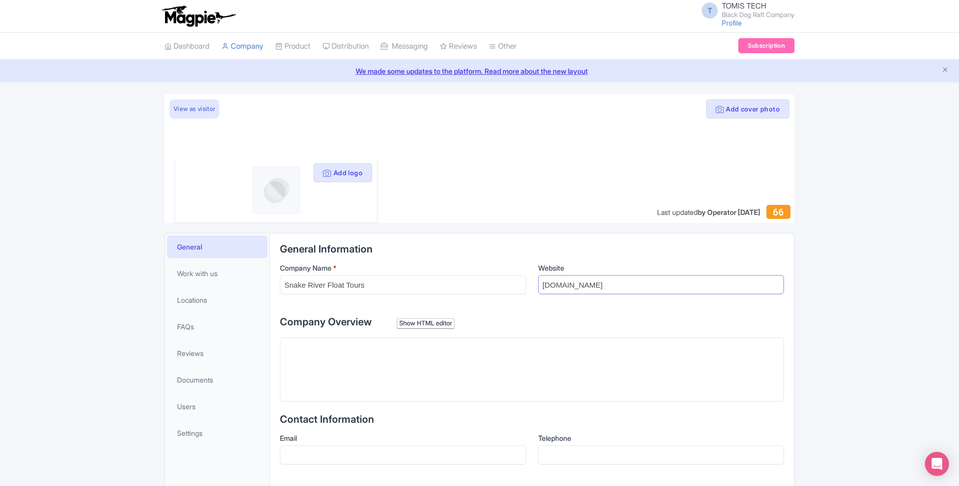
click at [578, 287] on input "[DOMAIN_NAME]" at bounding box center [661, 284] width 246 height 19
paste input "[URL][DOMAIN_NAME]"
type input "[URL][DOMAIN_NAME]"
click at [560, 314] on label "Company Overview Show HTML editor" at bounding box center [532, 321] width 504 height 15
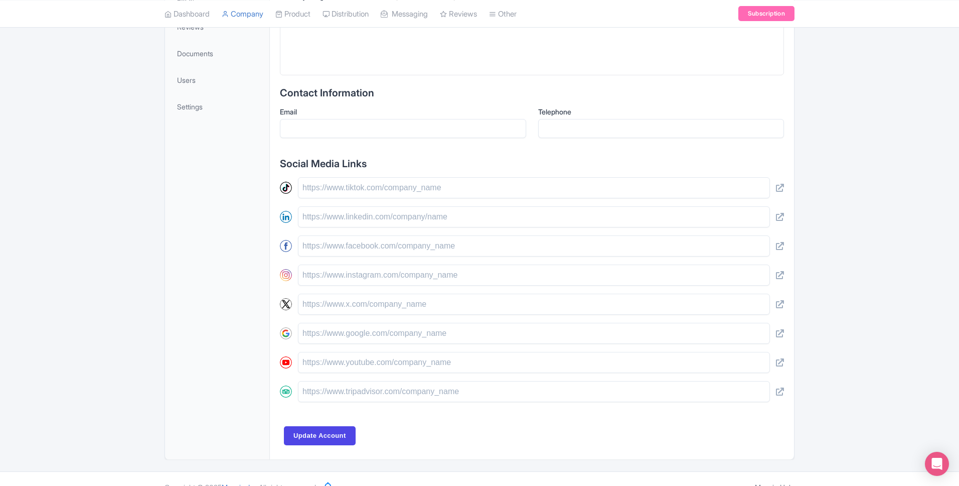
scroll to position [343, 0]
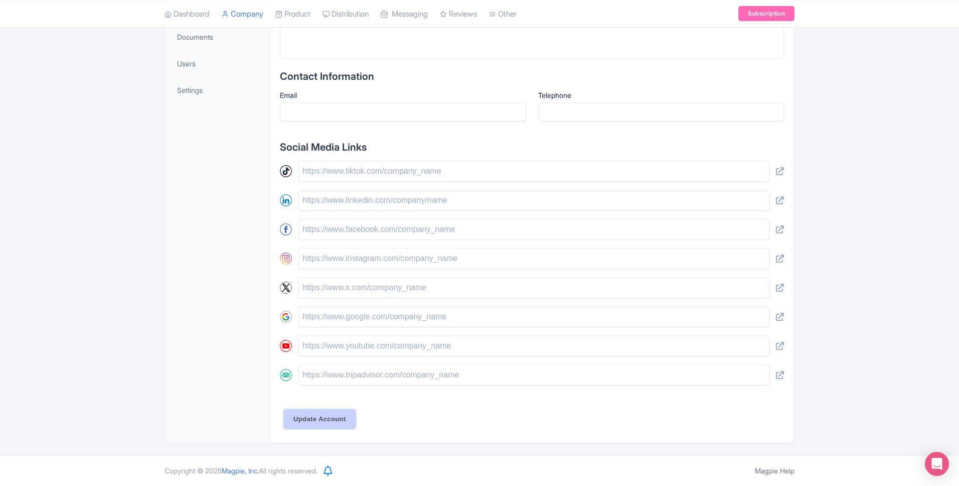
click at [320, 411] on input "Update Account" at bounding box center [320, 418] width 72 height 19
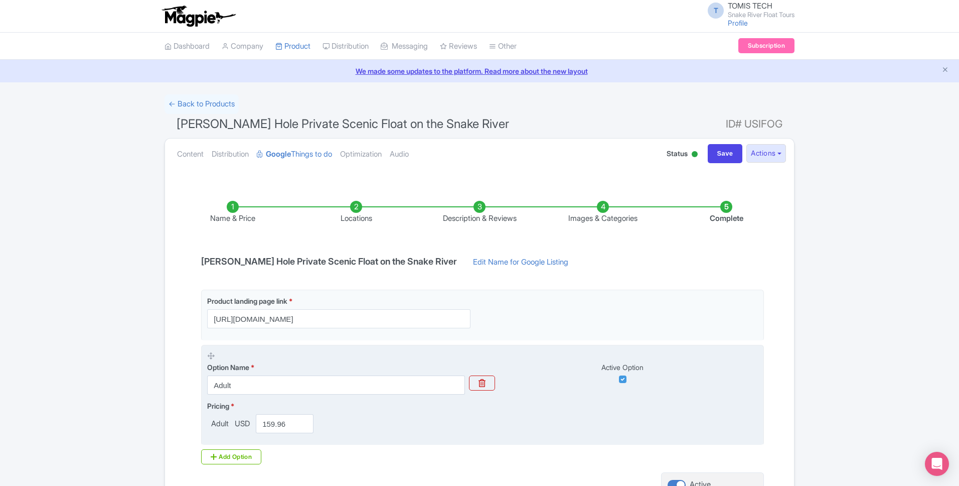
scroll to position [98, 0]
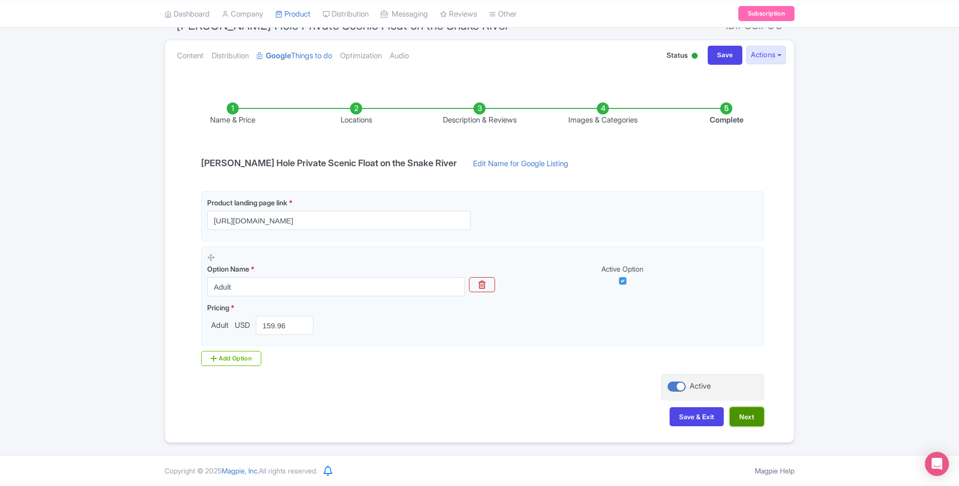
click at [751, 425] on button "Next" at bounding box center [747, 416] width 34 height 19
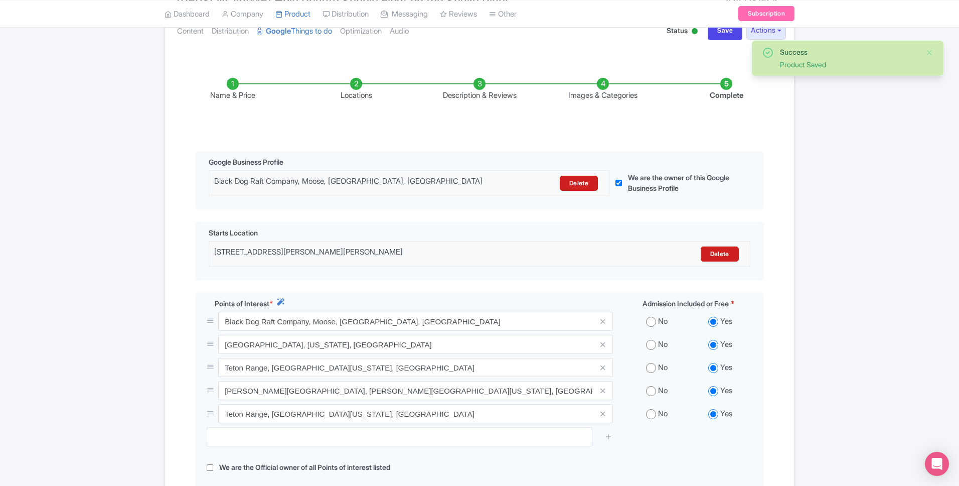
scroll to position [254, 0]
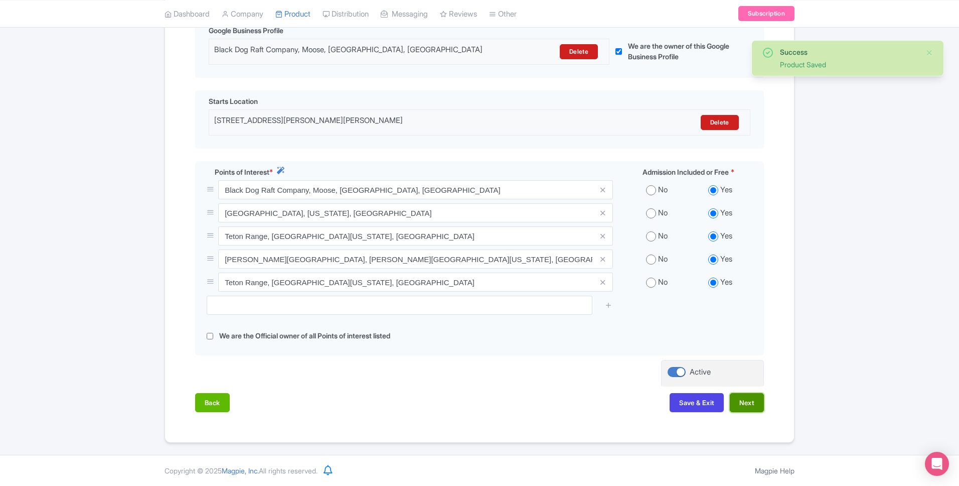
click at [749, 407] on button "Next" at bounding box center [747, 402] width 34 height 19
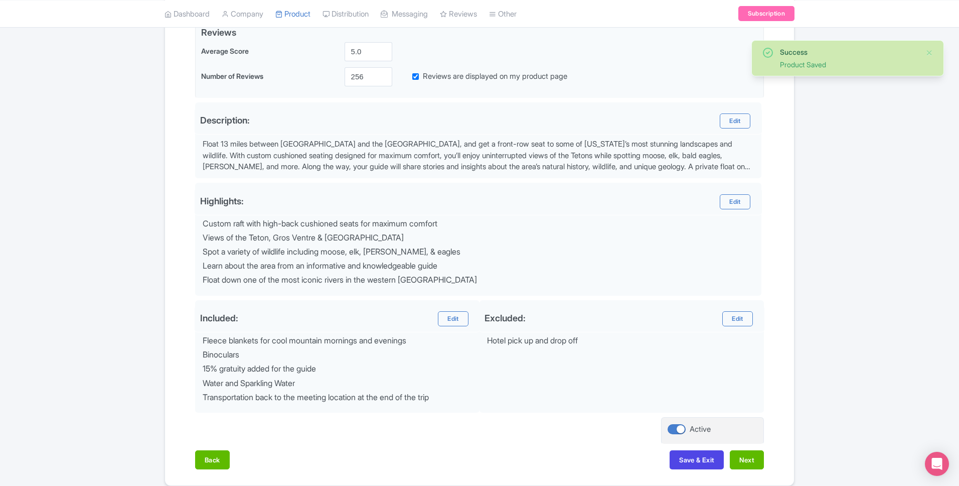
scroll to position [297, 0]
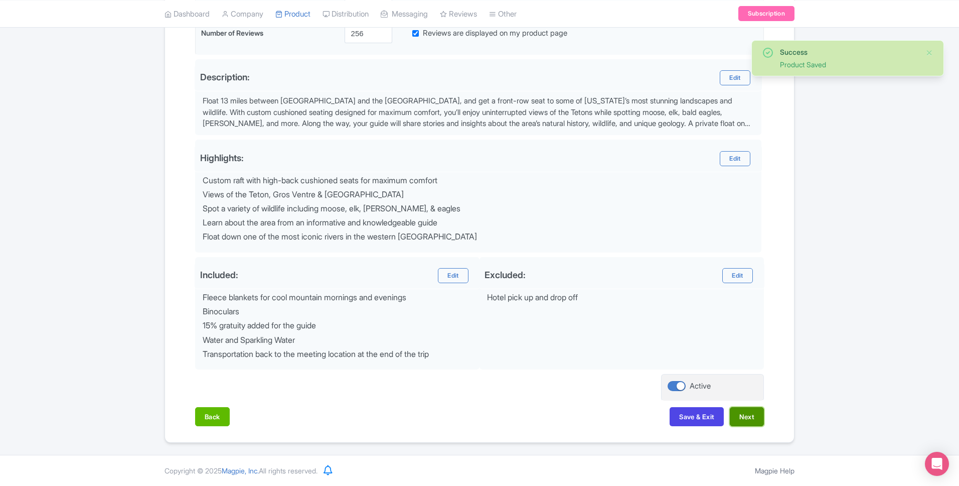
click at [743, 415] on button "Next" at bounding box center [747, 416] width 34 height 19
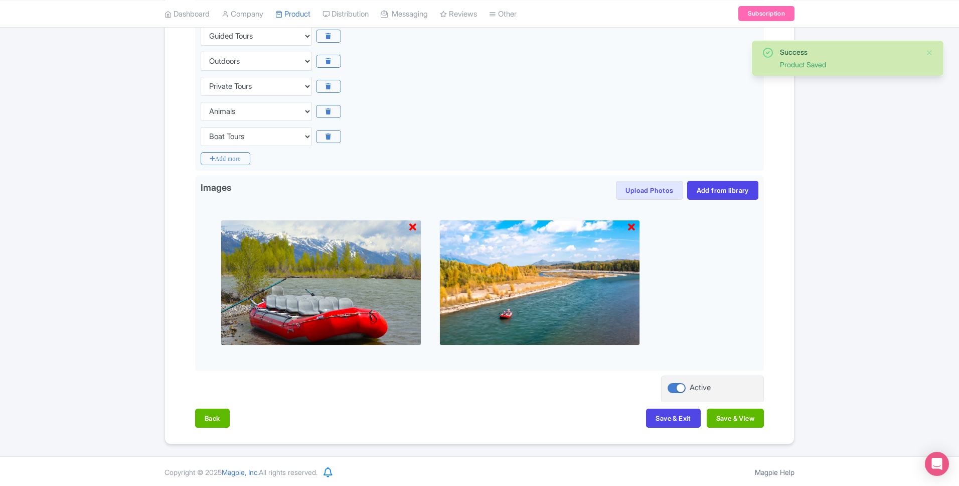
scroll to position [299, 0]
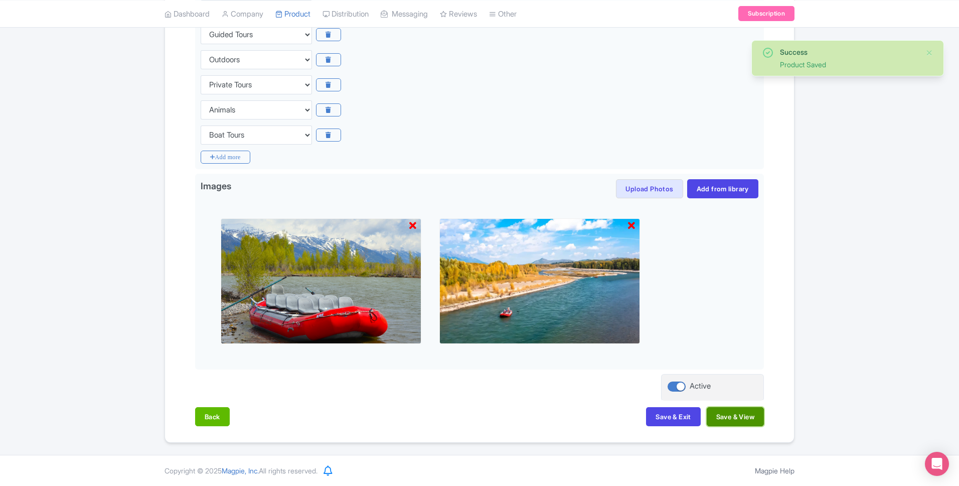
click at [742, 413] on button "Save & View" at bounding box center [735, 416] width 57 height 19
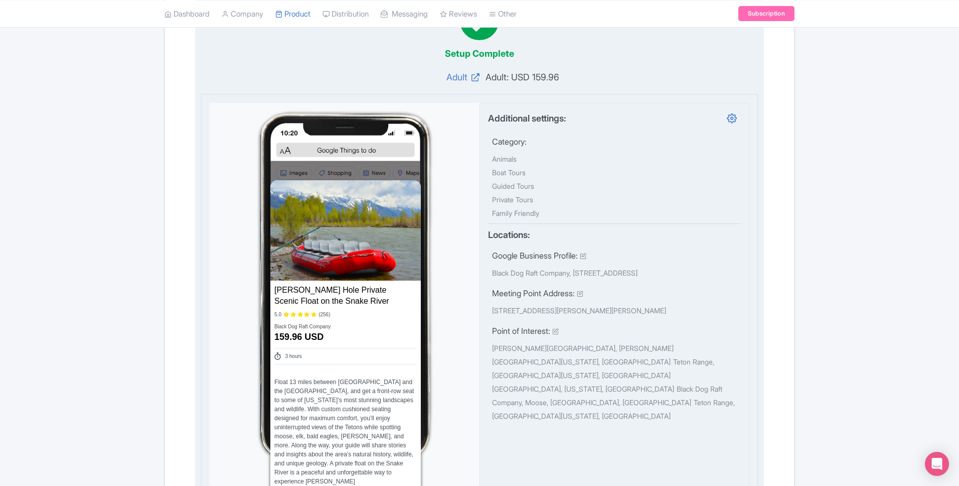
scroll to position [0, 0]
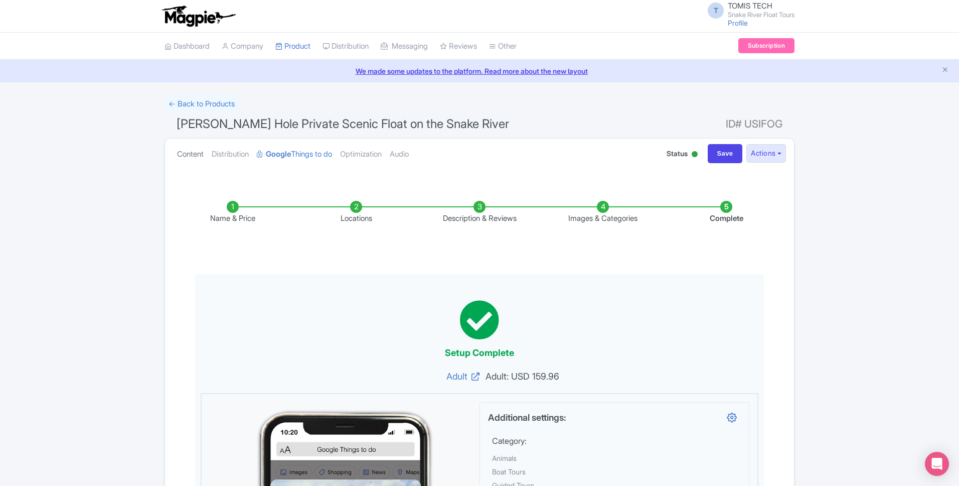
click at [186, 143] on link "Content" at bounding box center [190, 154] width 27 height 32
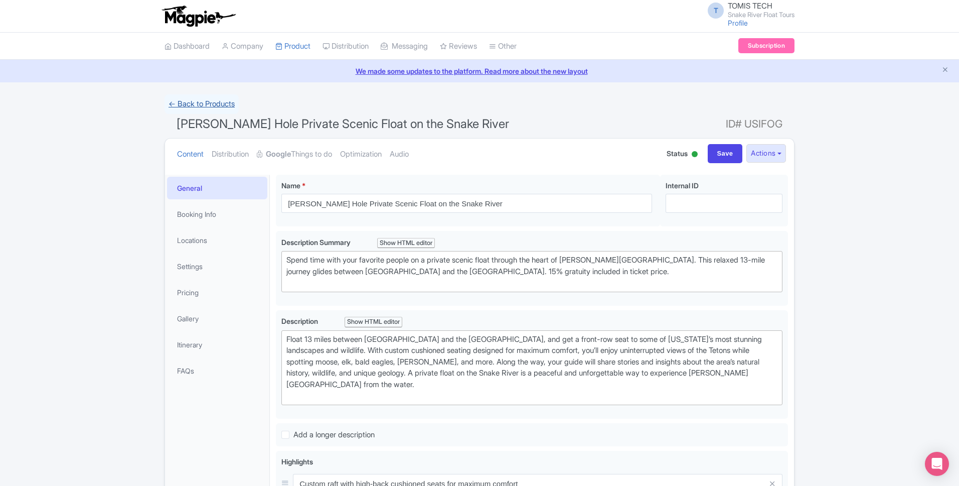
click at [217, 106] on link "← Back to Products" at bounding box center [202, 104] width 74 height 20
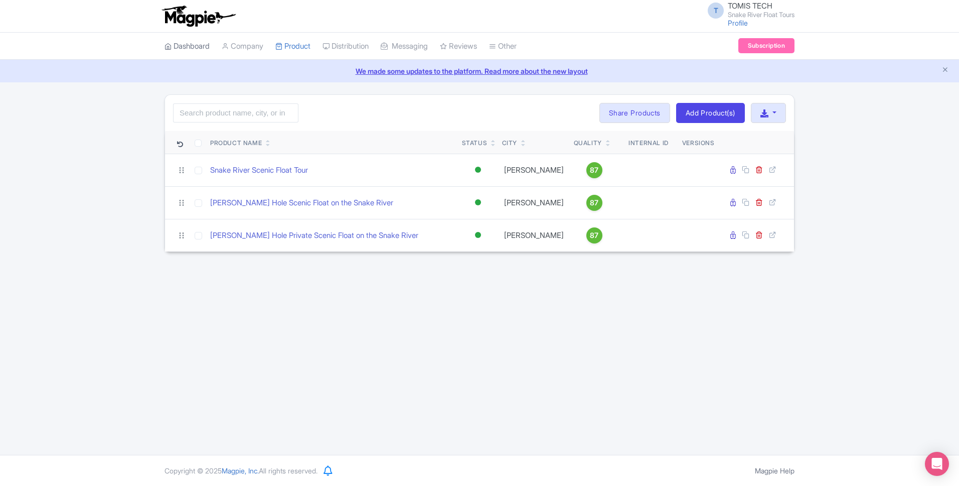
click at [184, 43] on link "Dashboard" at bounding box center [187, 47] width 45 height 28
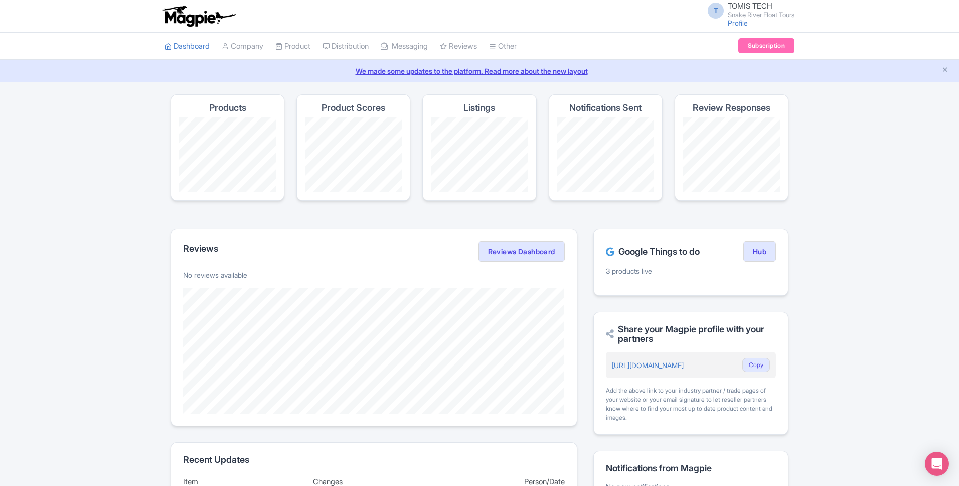
click at [186, 13] on img at bounding box center [198, 16] width 78 height 22
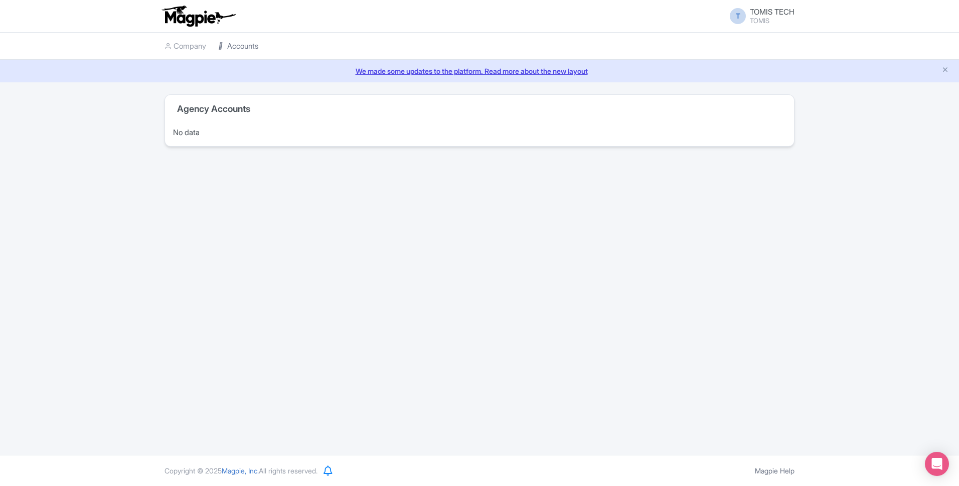
click at [241, 43] on link "Accounts" at bounding box center [238, 47] width 40 height 28
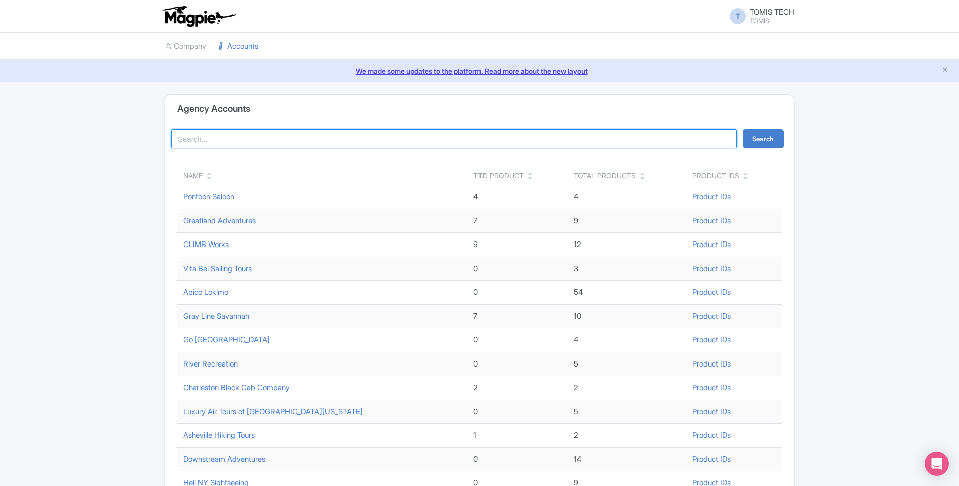
click at [264, 137] on input "search" at bounding box center [454, 138] width 566 height 19
type input "snake river"
click at [743, 129] on button "Search" at bounding box center [763, 138] width 41 height 19
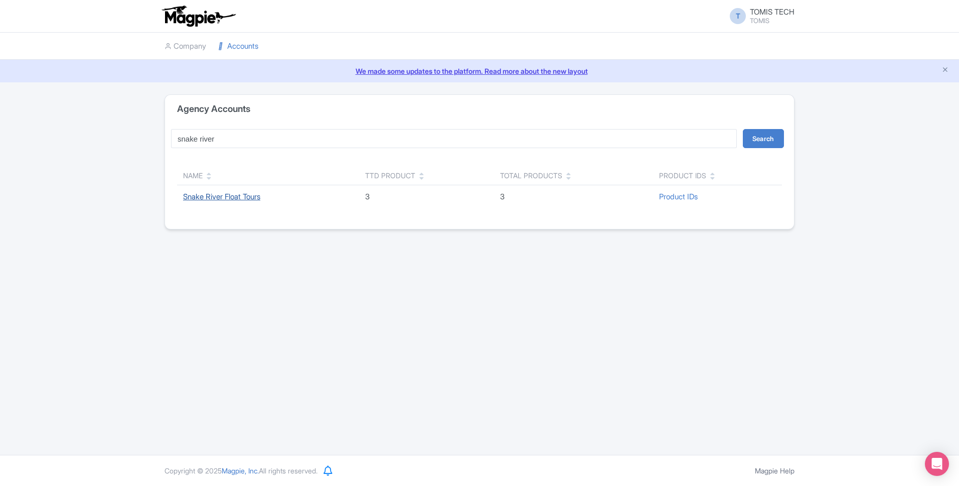
click at [249, 193] on link "Snake River Float Tours" at bounding box center [221, 197] width 77 height 10
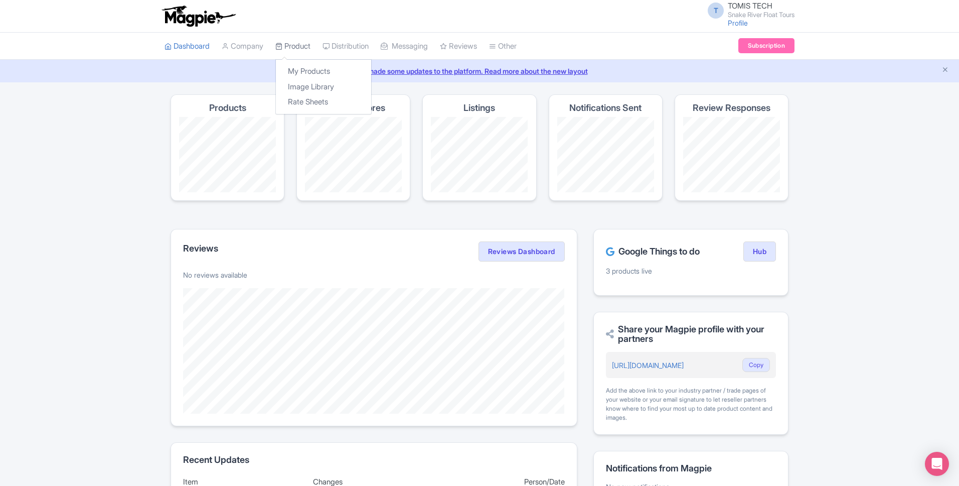
click at [288, 43] on link "Product" at bounding box center [292, 47] width 35 height 28
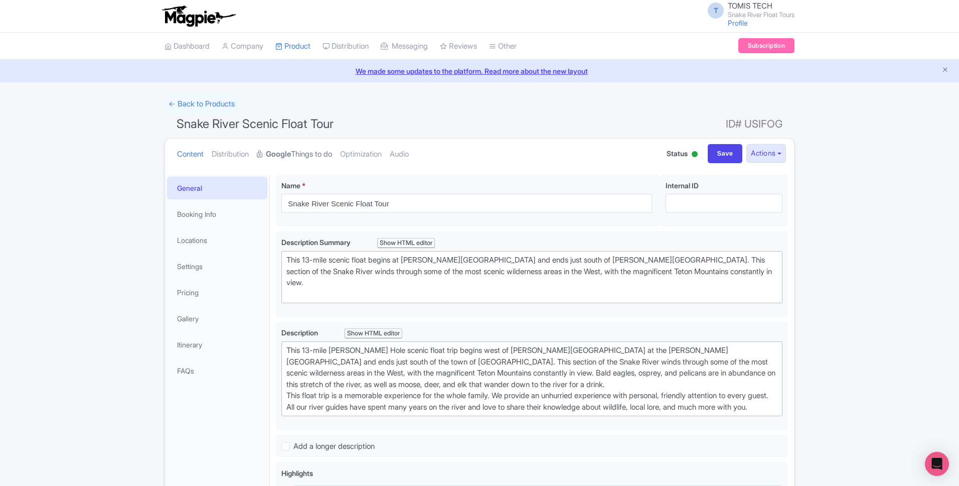
click at [319, 155] on link "Google Things to do" at bounding box center [294, 154] width 75 height 32
click at [314, 159] on link "Google Things to do" at bounding box center [294, 154] width 75 height 32
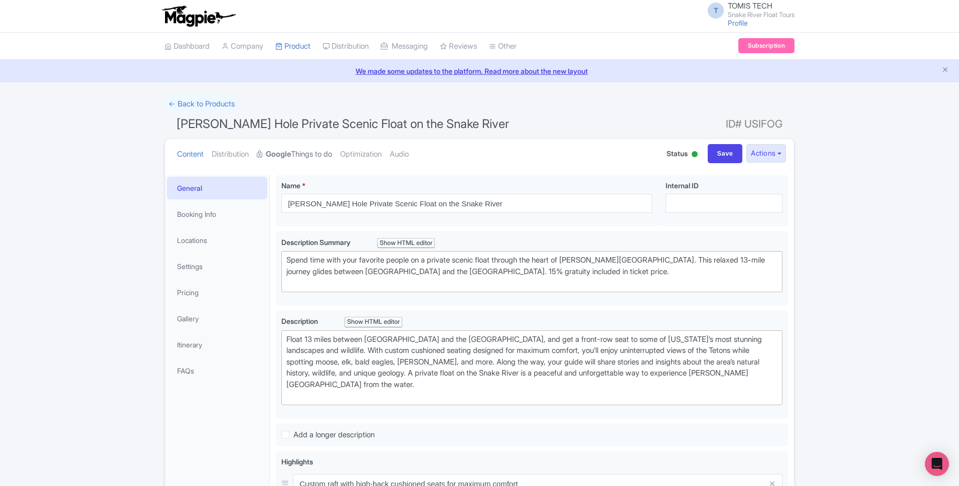
click at [290, 145] on link "Google Things to do" at bounding box center [294, 154] width 75 height 32
